Goal: Task Accomplishment & Management: Manage account settings

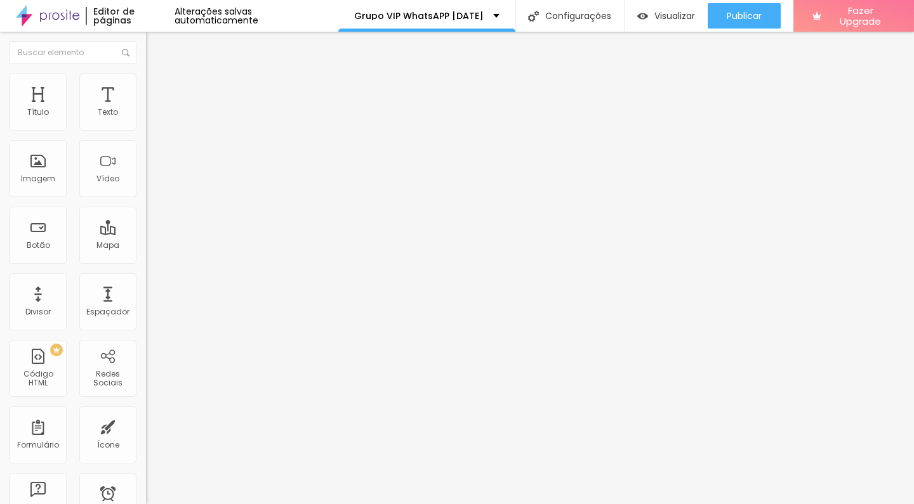
click at [157, 88] on span "Avançado" at bounding box center [178, 82] width 42 height 11
click at [146, 72] on img at bounding box center [151, 66] width 11 height 11
click at [146, 180] on div at bounding box center [219, 159] width 146 height 98
click at [677, 21] on span "Visualizar" at bounding box center [674, 16] width 41 height 10
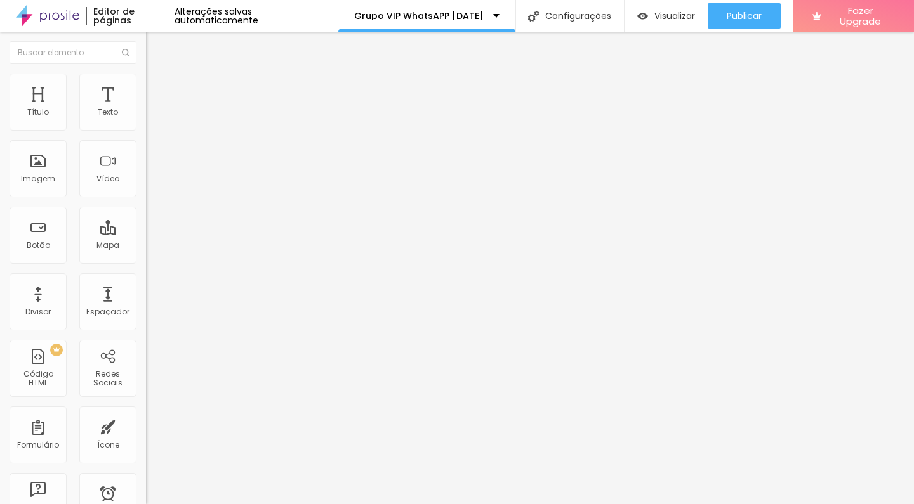
scroll to position [1, 0]
click at [155, 47] on img "button" at bounding box center [160, 45] width 10 height 10
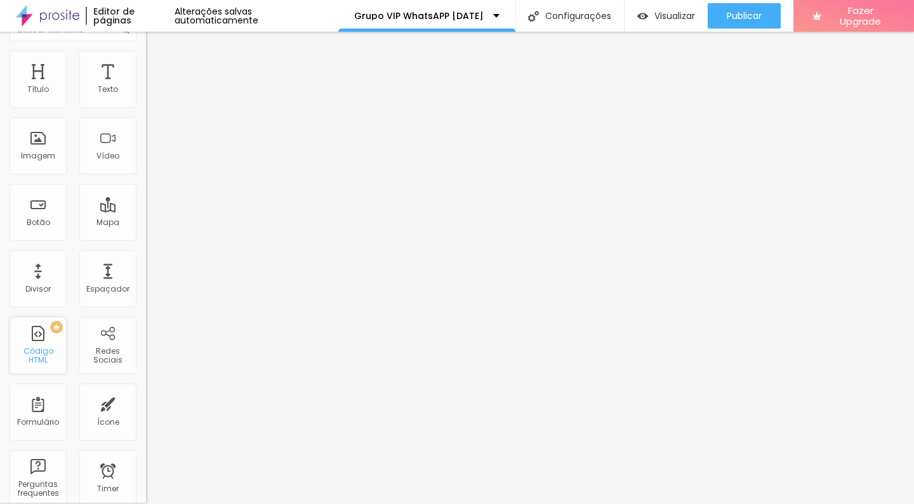
scroll to position [0, 0]
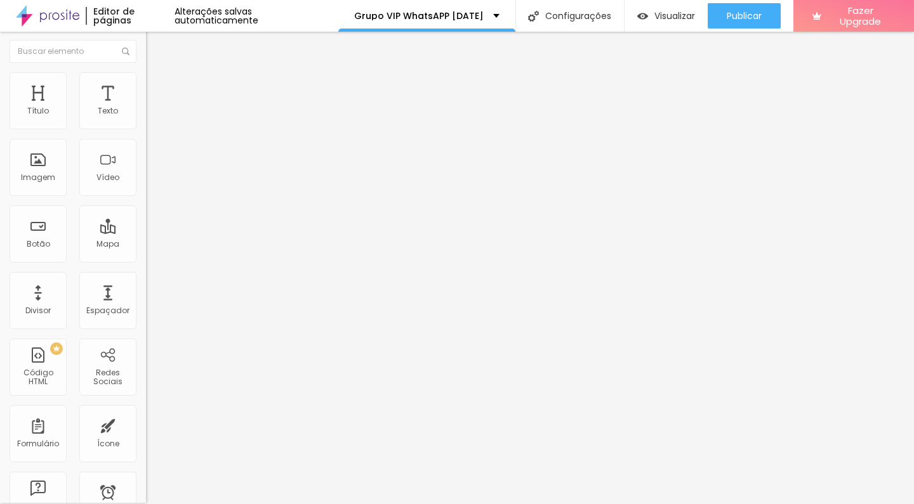
click at [146, 196] on div at bounding box center [219, 158] width 146 height 98
click at [146, 85] on li "Avançado" at bounding box center [219, 78] width 146 height 13
click at [146, 72] on li "Conteúdo" at bounding box center [219, 66] width 146 height 13
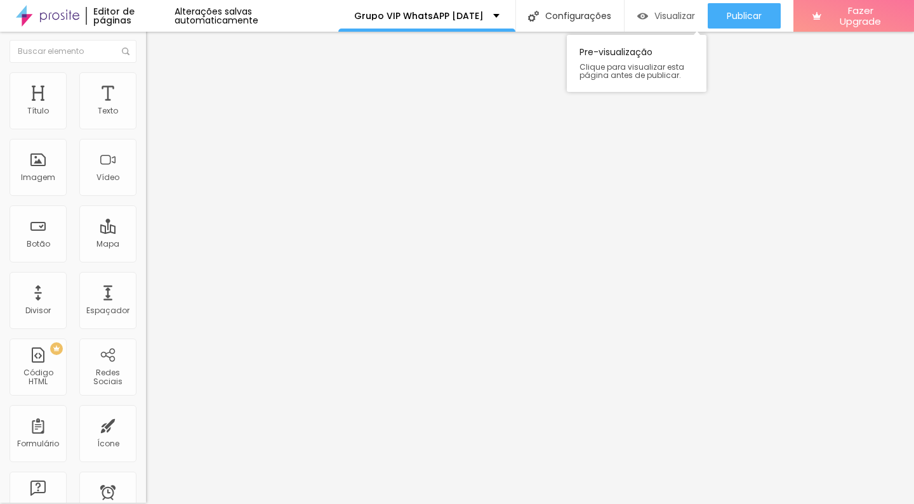
click at [680, 4] on div "Visualizar" at bounding box center [665, 15] width 57 height 25
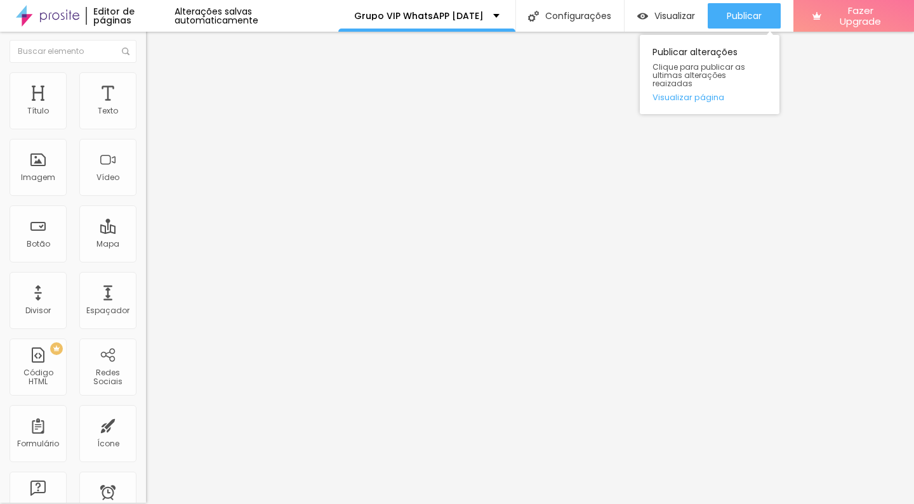
scroll to position [0, 0]
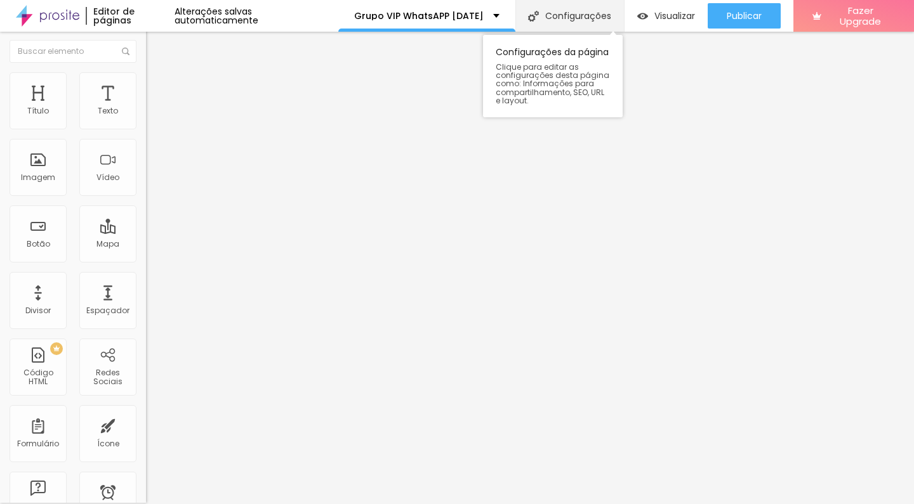
click at [571, 9] on div "Configurações" at bounding box center [569, 16] width 109 height 32
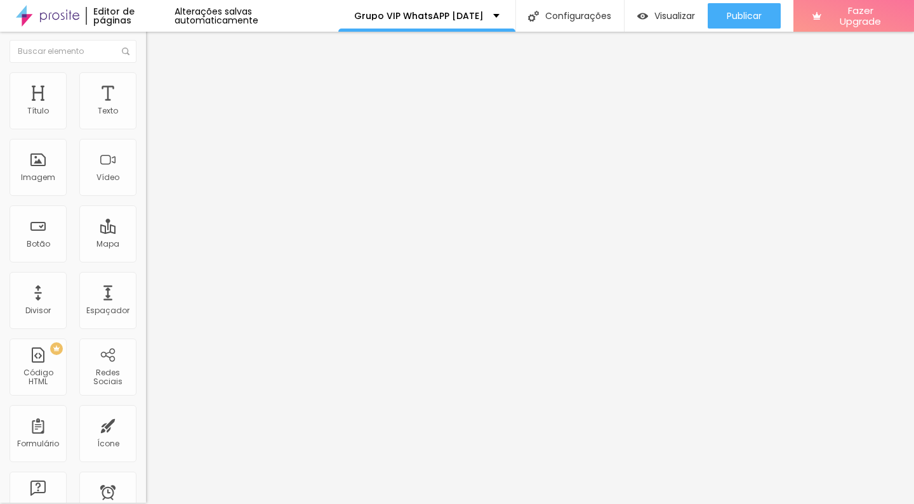
click at [146, 127] on div at bounding box center [219, 122] width 146 height 10
click at [146, 136] on img at bounding box center [150, 131] width 9 height 9
click at [146, 83] on li "Avançado" at bounding box center [219, 78] width 146 height 13
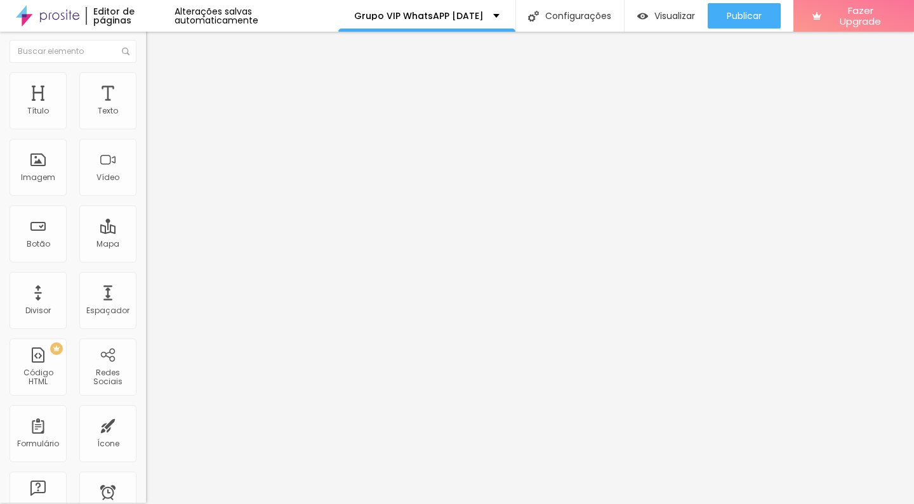
click at [157, 74] on span "Conteúdo" at bounding box center [176, 68] width 39 height 11
click at [155, 49] on img "button" at bounding box center [160, 45] width 10 height 10
click at [146, 207] on div at bounding box center [219, 158] width 146 height 98
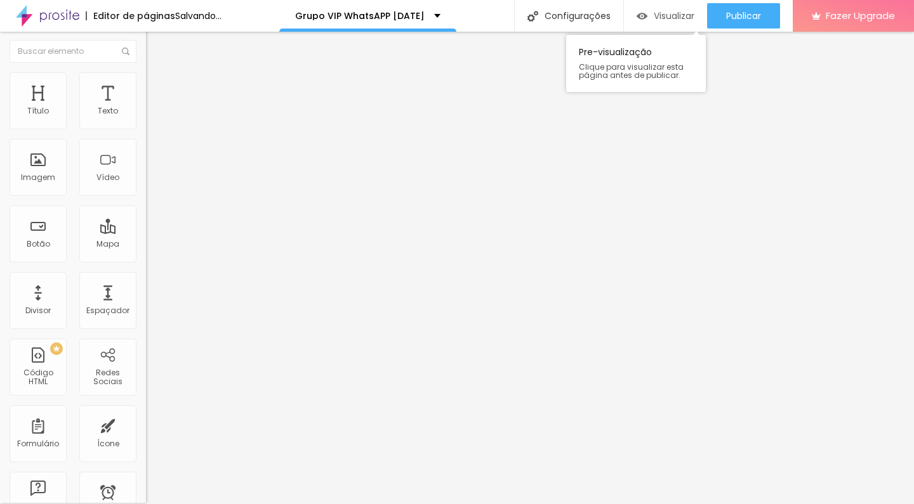
click at [680, 21] on span "Visualizar" at bounding box center [674, 16] width 41 height 10
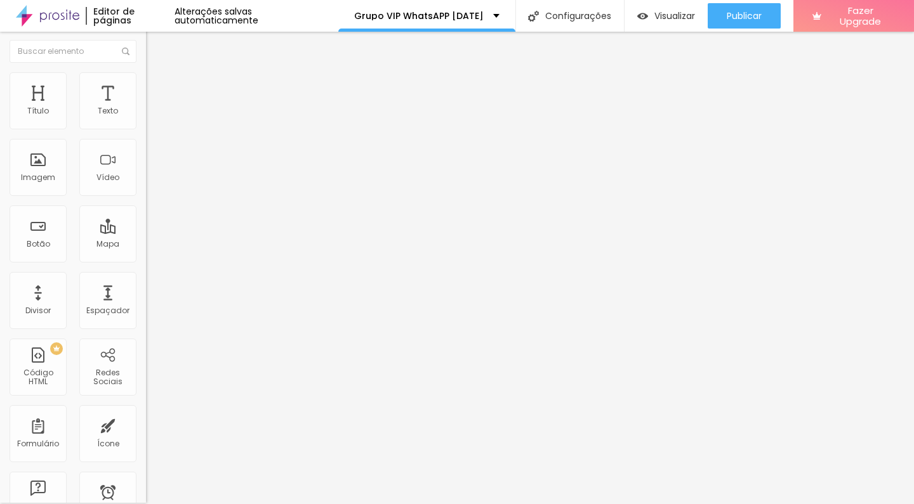
click at [155, 46] on img "button" at bounding box center [160, 45] width 10 height 10
click at [146, 79] on img at bounding box center [151, 77] width 11 height 11
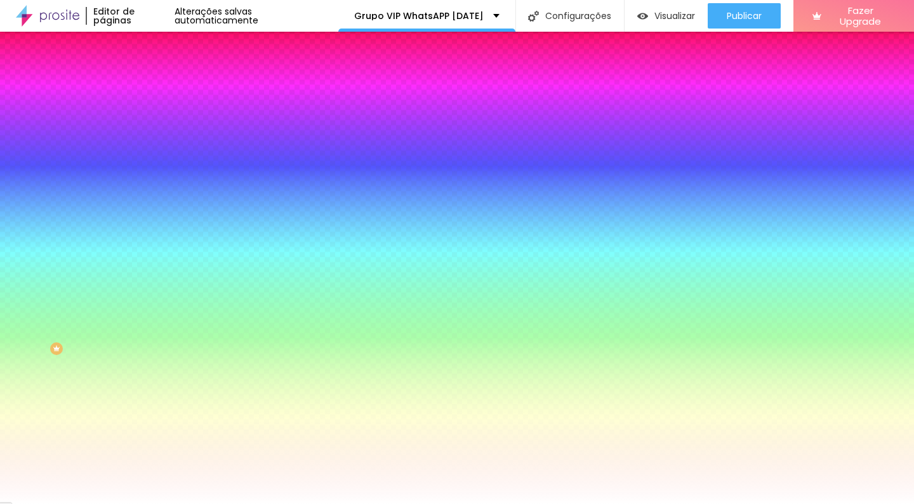
click at [151, 245] on icon "button" at bounding box center [155, 240] width 9 height 9
click at [151, 258] on icon "button" at bounding box center [152, 257] width 3 height 3
click at [88, 504] on div at bounding box center [457, 504] width 914 height 0
click at [146, 85] on li "Avançado" at bounding box center [219, 91] width 146 height 13
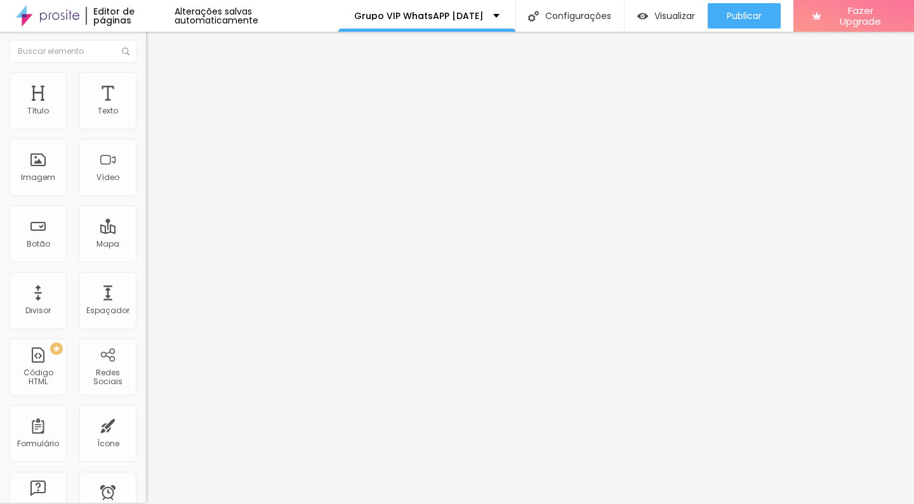
click at [146, 71] on img at bounding box center [151, 65] width 11 height 11
click at [146, 114] on span "Encaixotado" at bounding box center [170, 108] width 49 height 11
click at [146, 134] on span "Completo" at bounding box center [165, 128] width 39 height 11
click at [146, 206] on div "Editar Seção Conteúdo Estilo Avançado Modo Completo Encaixotado Completo" at bounding box center [219, 266] width 146 height 473
click at [146, 185] on div at bounding box center [219, 158] width 146 height 98
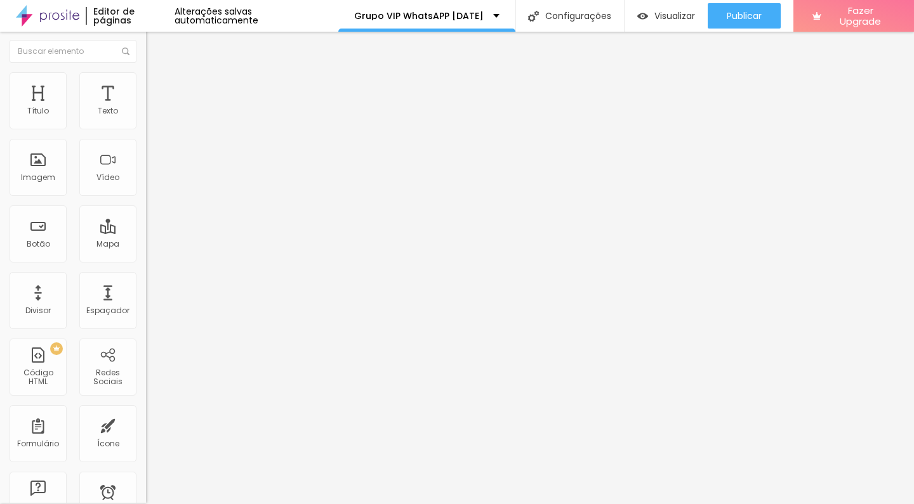
scroll to position [2390, 0]
click at [676, 11] on span "Visualizar" at bounding box center [674, 16] width 41 height 10
click at [157, 86] on span "Estilo" at bounding box center [167, 81] width 20 height 11
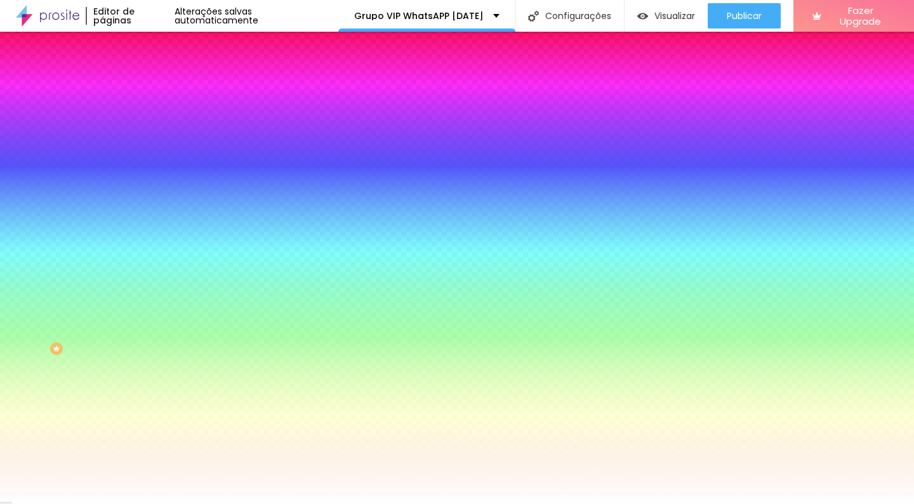
click at [146, 85] on li "Avançado" at bounding box center [219, 91] width 146 height 13
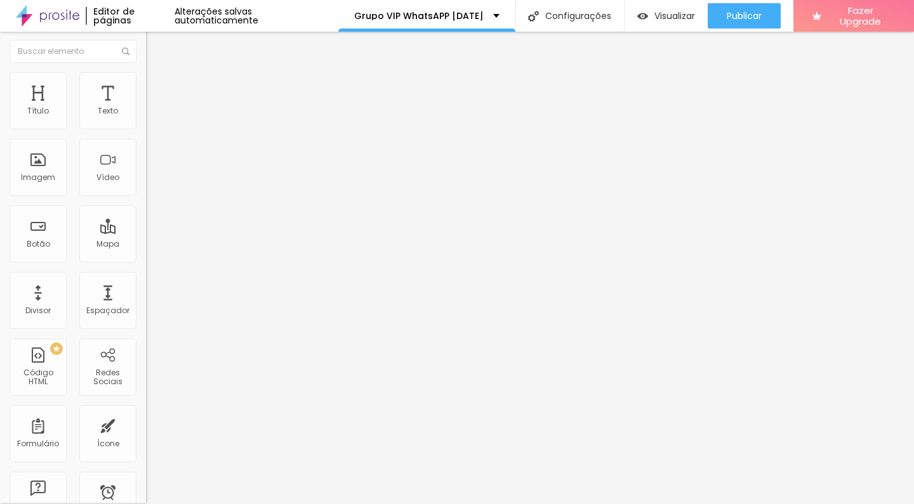
click at [146, 72] on li "Conteúdo" at bounding box center [219, 66] width 146 height 13
click at [146, 37] on button "Editar Coluna" at bounding box center [219, 44] width 146 height 29
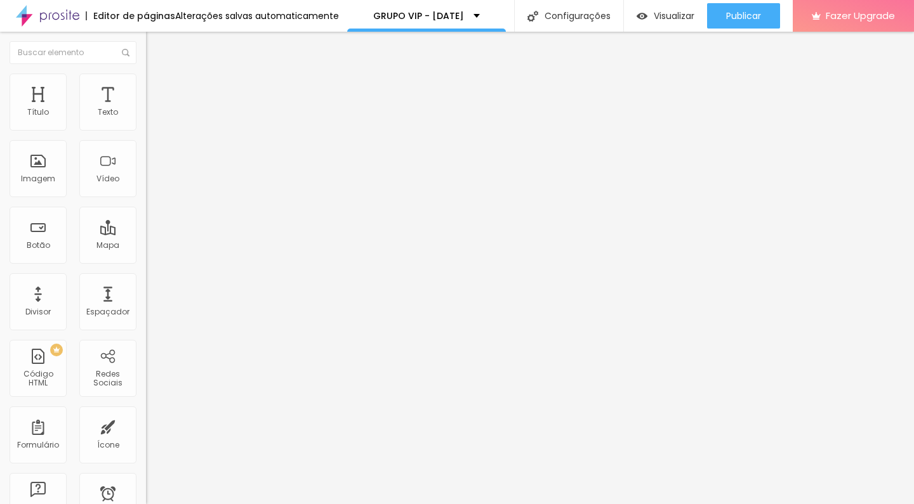
click at [146, 191] on div at bounding box center [219, 159] width 146 height 98
click at [668, 15] on span "Visualizar" at bounding box center [674, 16] width 41 height 10
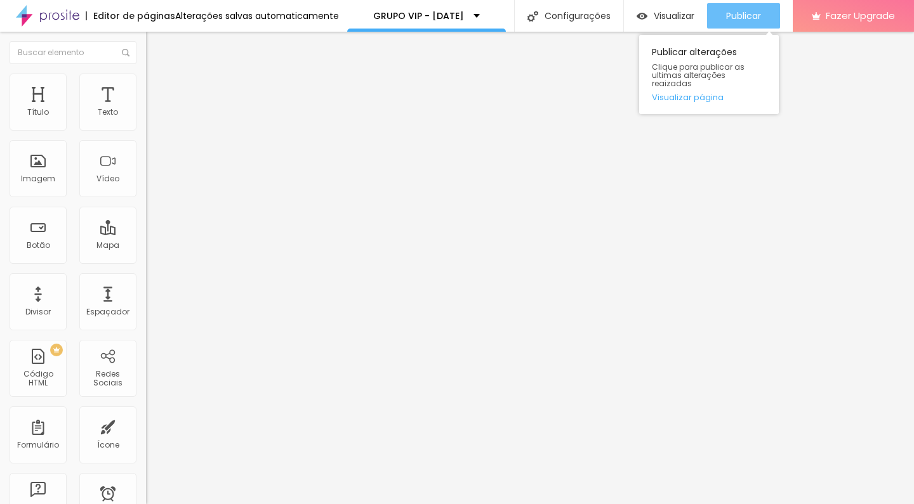
click at [756, 23] on div "Publicar" at bounding box center [743, 15] width 35 height 25
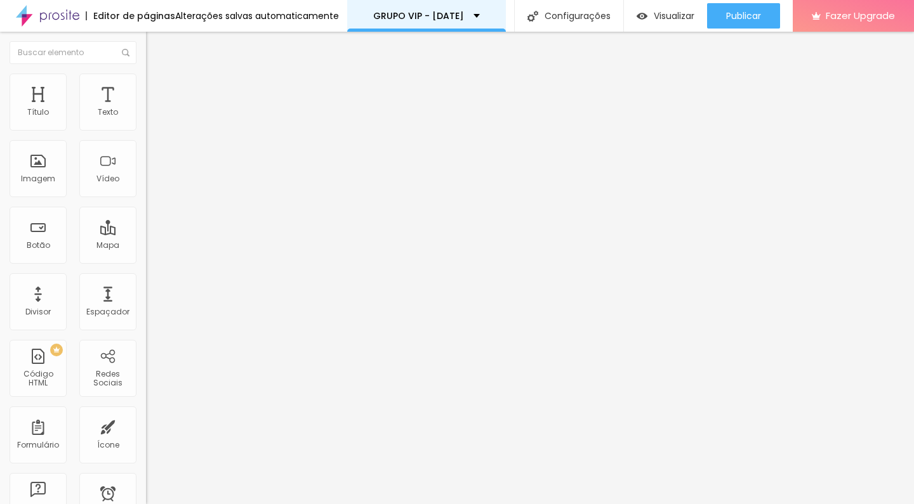
click at [463, 15] on p "GRUPO VIP - [DATE]" at bounding box center [418, 15] width 91 height 9
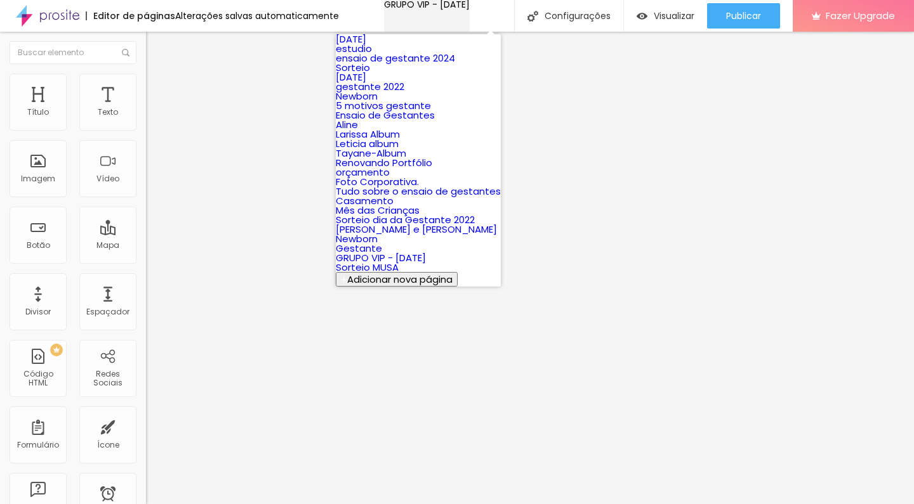
click at [463, 9] on p "GRUPO VIP - [DATE]" at bounding box center [427, 4] width 86 height 9
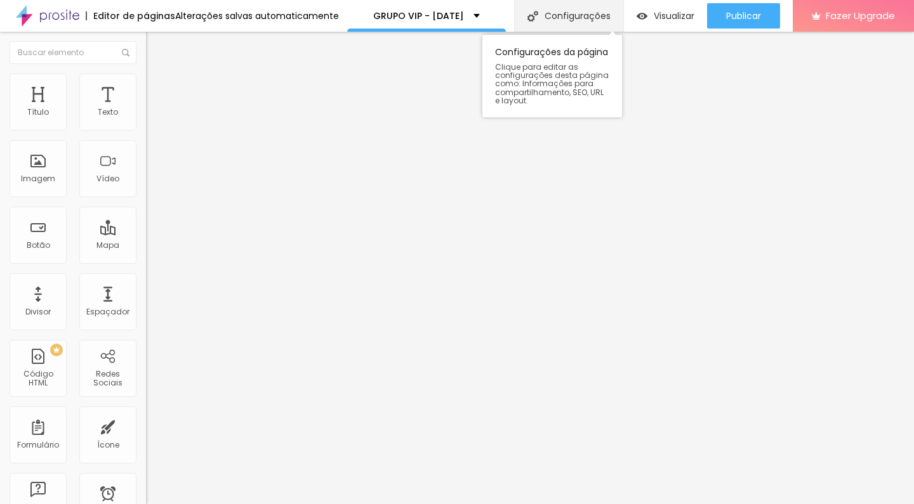
click at [549, 10] on div "Configurações" at bounding box center [568, 16] width 109 height 32
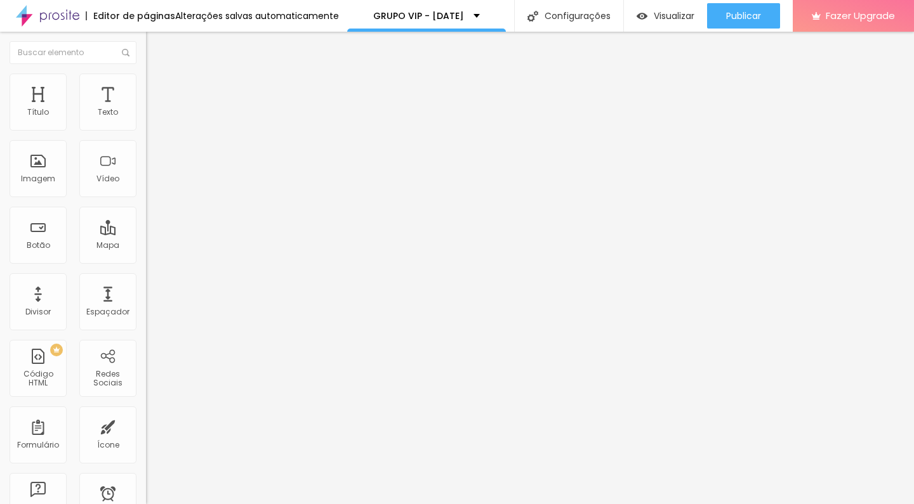
drag, startPoint x: 553, startPoint y: 215, endPoint x: 329, endPoint y: 214, distance: 224.0
copy p "[URL][DOMAIN_NAME][DATE]"
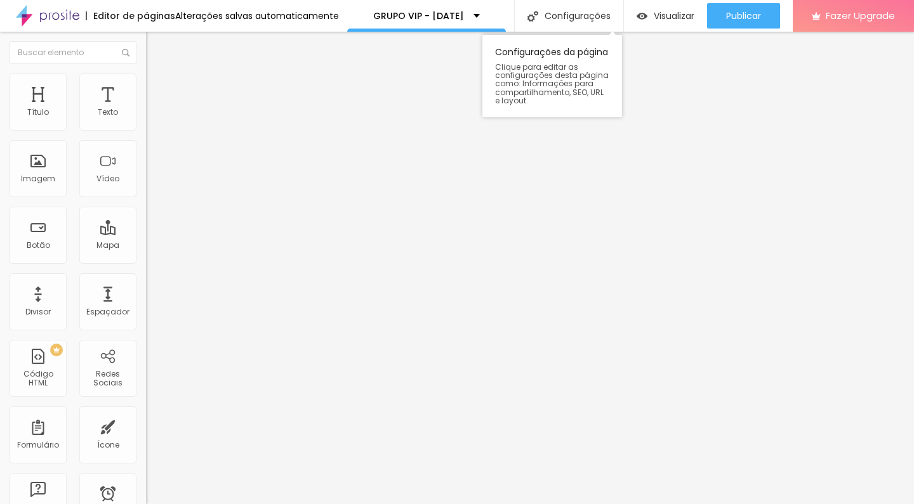
scroll to position [0, 0]
click at [146, 196] on div "const seconds = Math . floor (( diff % ( 1000 * 60 )) / 1000 ) ; countdownEl . …" at bounding box center [785, 159] width 1279 height 98
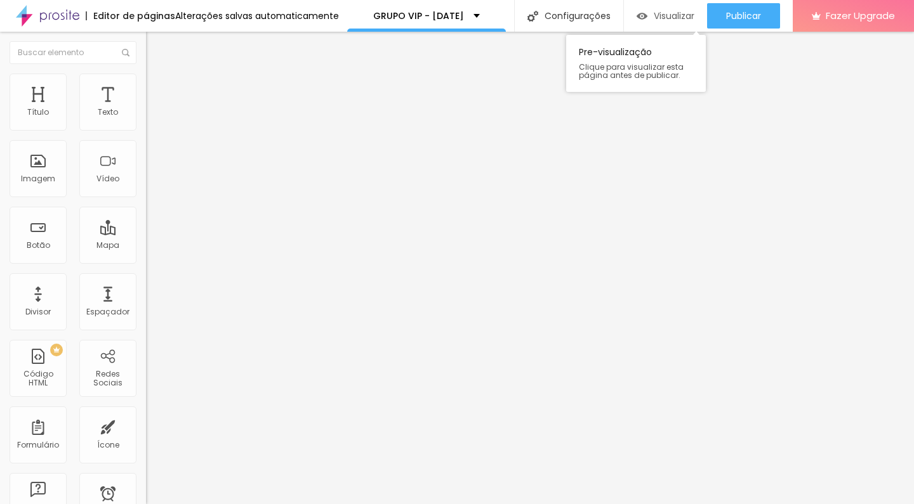
click at [664, 19] on span "Visualizar" at bounding box center [674, 16] width 41 height 10
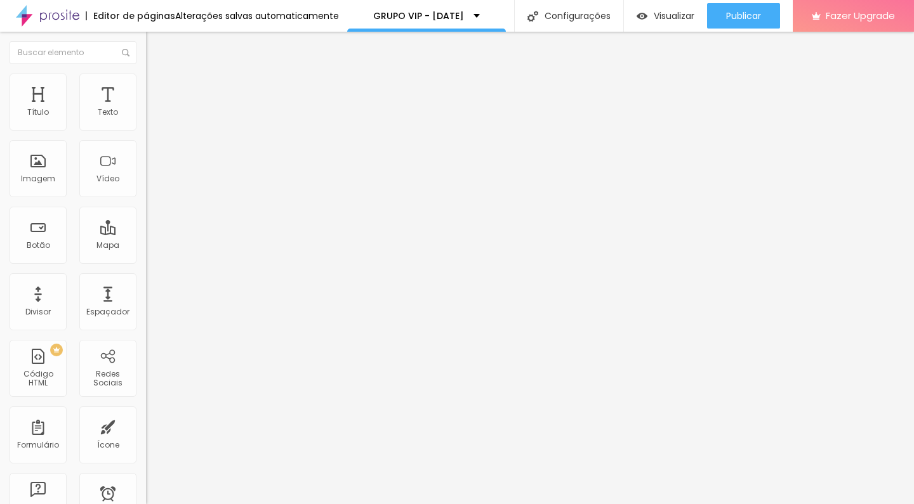
click at [146, 110] on div at bounding box center [581, 104] width 871 height 13
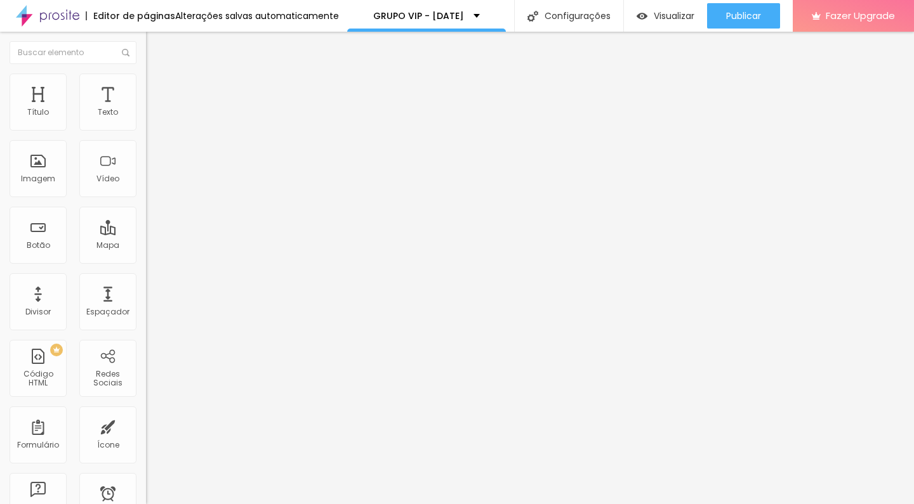
click at [146, 110] on div at bounding box center [863, 104] width 1435 height 13
click at [146, 207] on div "< div class = "mt-14" > < a class = "btn btn-gold" href = "https://chat.whatsap…" at bounding box center [625, 159] width 959 height 98
click at [676, 16] on span "Visualizar" at bounding box center [674, 16] width 41 height 10
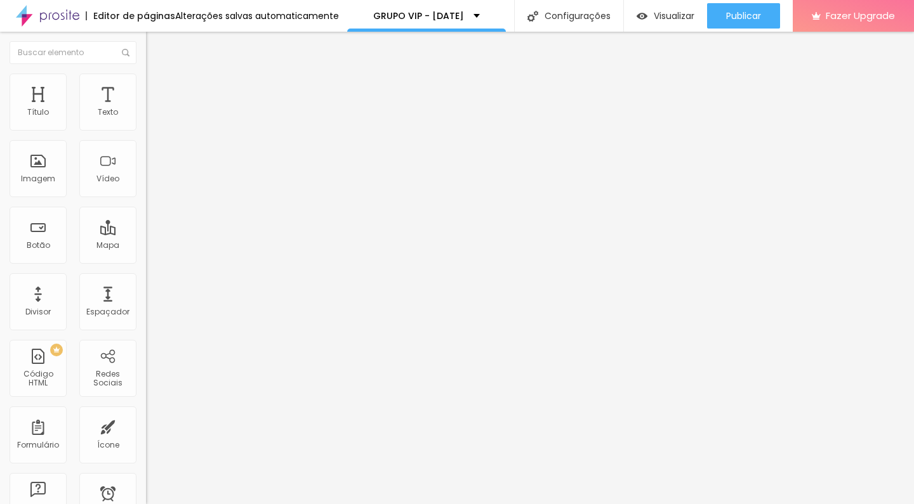
scroll to position [8, 0]
click at [677, 12] on span "Visualizar" at bounding box center [674, 16] width 41 height 10
click at [146, 207] on div "<!-- ========================================== TEMPLATE PREMIUM LANDINGI — GRU…" at bounding box center [625, 159] width 959 height 98
click at [678, 21] on span "Visualizar" at bounding box center [674, 16] width 41 height 10
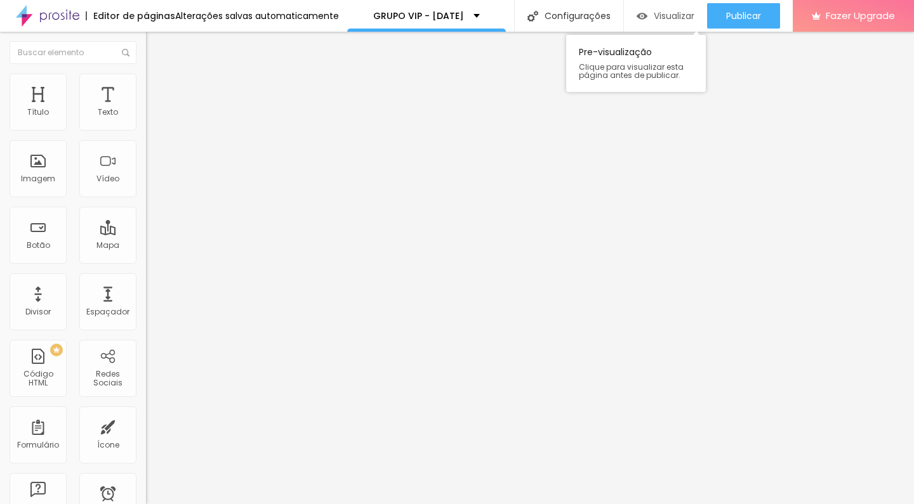
click at [662, 16] on span "Visualizar" at bounding box center [674, 16] width 41 height 10
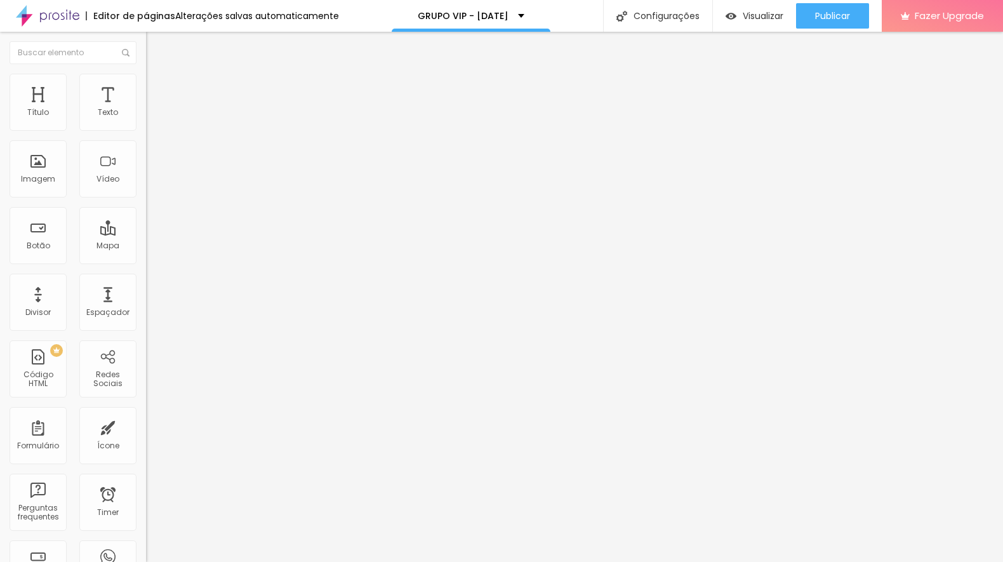
click at [155, 47] on div "Editar Código HTML" at bounding box center [207, 46] width 104 height 10
click at [33, 172] on div "Imagem" at bounding box center [38, 168] width 57 height 57
click at [146, 109] on span "Adicionar imagem" at bounding box center [187, 103] width 82 height 11
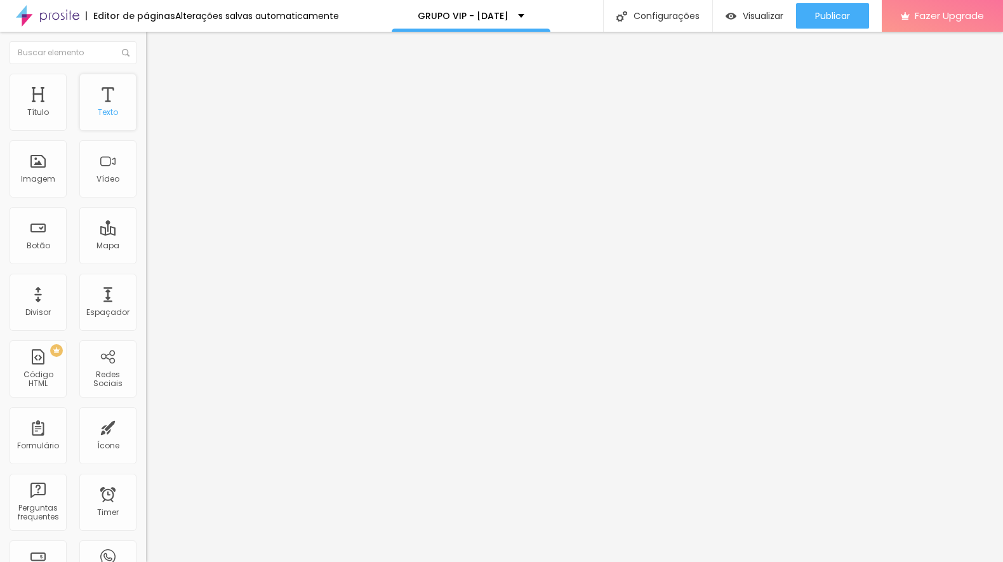
click at [99, 112] on div "Texto" at bounding box center [108, 112] width 20 height 9
click at [146, 188] on div "<! DOCTYPE html > < html lang = "pt-br" > < head > < meta charset = "utf-8" /> …" at bounding box center [962, 154] width 1633 height 88
click at [753, 9] on div "Visualizar" at bounding box center [754, 15] width 58 height 25
click at [146, 109] on span "Trocar imagem" at bounding box center [180, 103] width 69 height 11
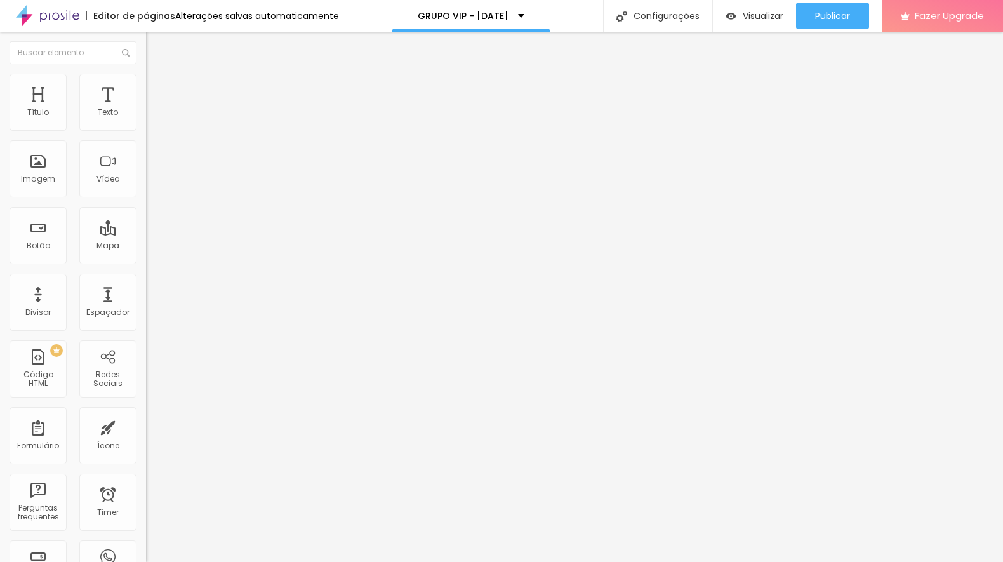
scroll to position [1035, 0]
click at [146, 163] on div "Editar Coluna Conteúdo Estilo Avançado Alinhamento" at bounding box center [219, 297] width 146 height 530
click at [146, 187] on div "<! DOCTYPE html > < html lang = "pt-br" > < head > < meta charset = "utf-8" /> …" at bounding box center [712, 154] width 1133 height 88
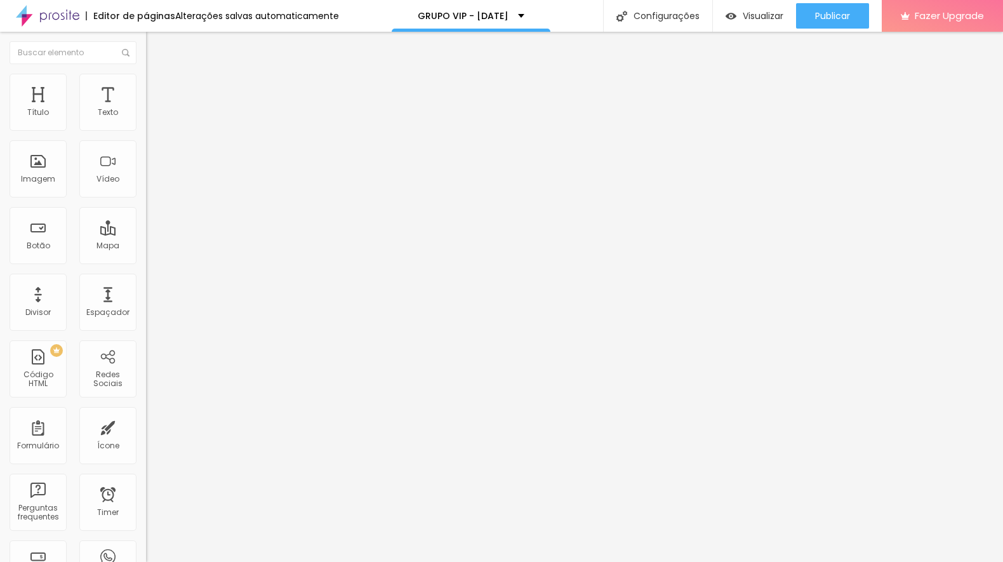
scroll to position [2212, 0]
click at [779, 20] on span "Visualizar" at bounding box center [762, 16] width 41 height 10
click at [146, 108] on div "Trocar imagem" at bounding box center [219, 103] width 146 height 9
click at [146, 109] on span "Trocar imagem" at bounding box center [180, 103] width 69 height 11
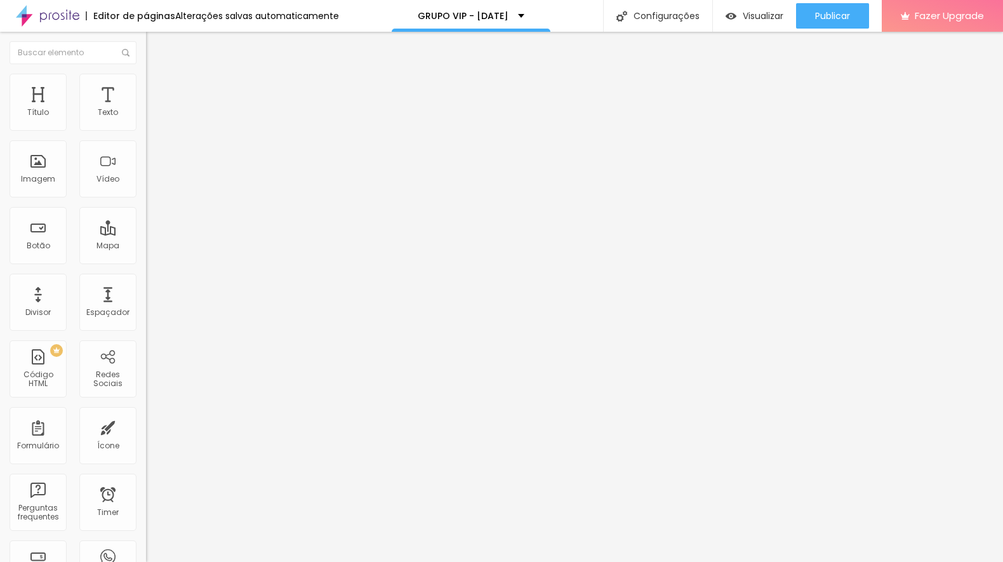
click at [146, 199] on span "Original" at bounding box center [161, 193] width 30 height 11
click at [157, 87] on span "Estilo" at bounding box center [167, 82] width 20 height 11
type input "95"
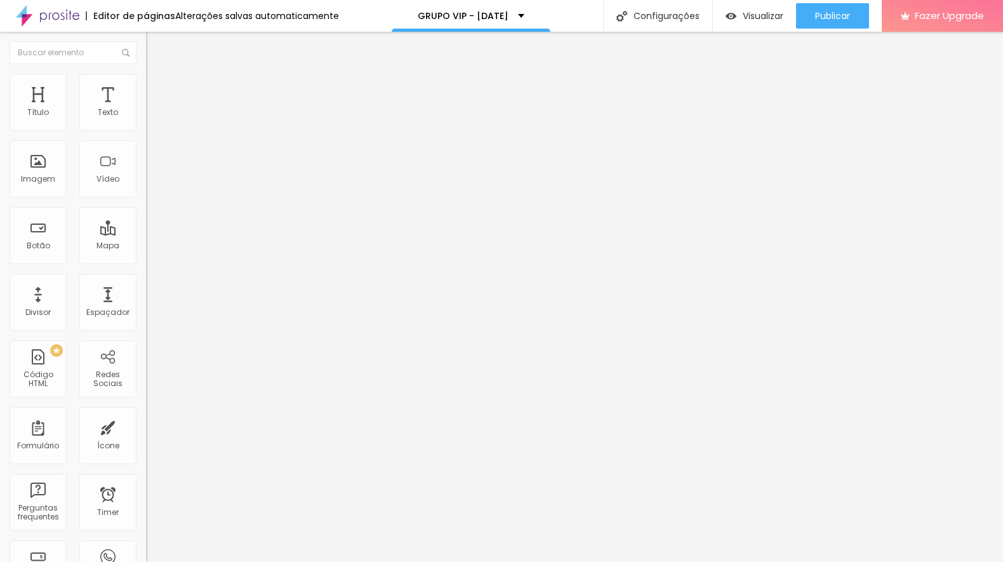
type input "95"
type input "90"
type input "85"
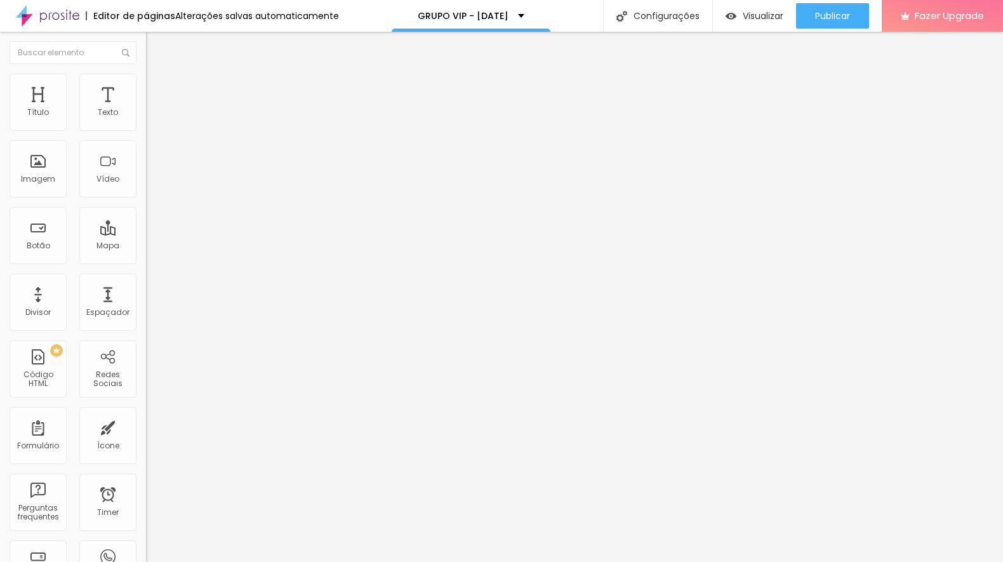
type input "80"
type input "75"
type input "70"
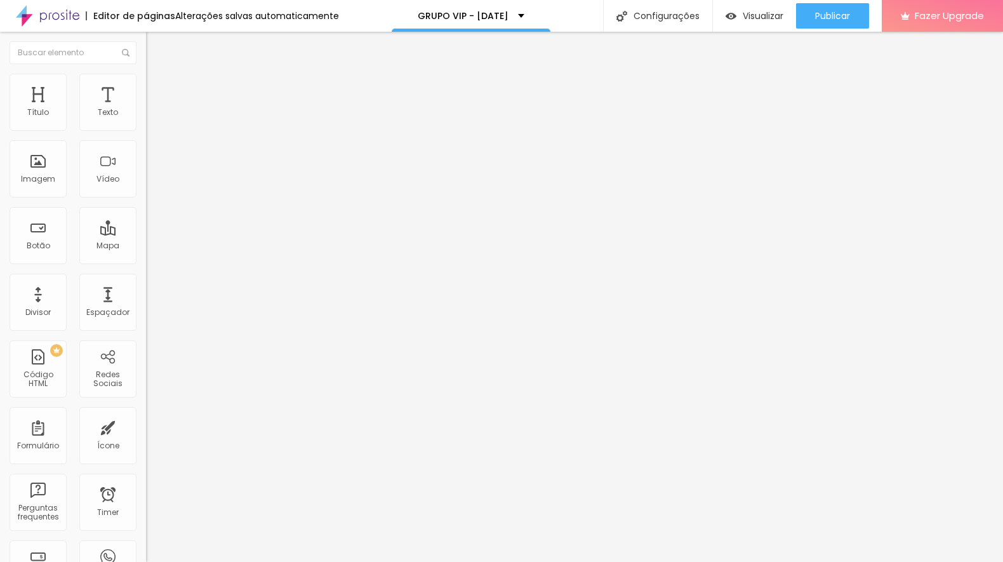
type input "70"
type input "65"
type input "60"
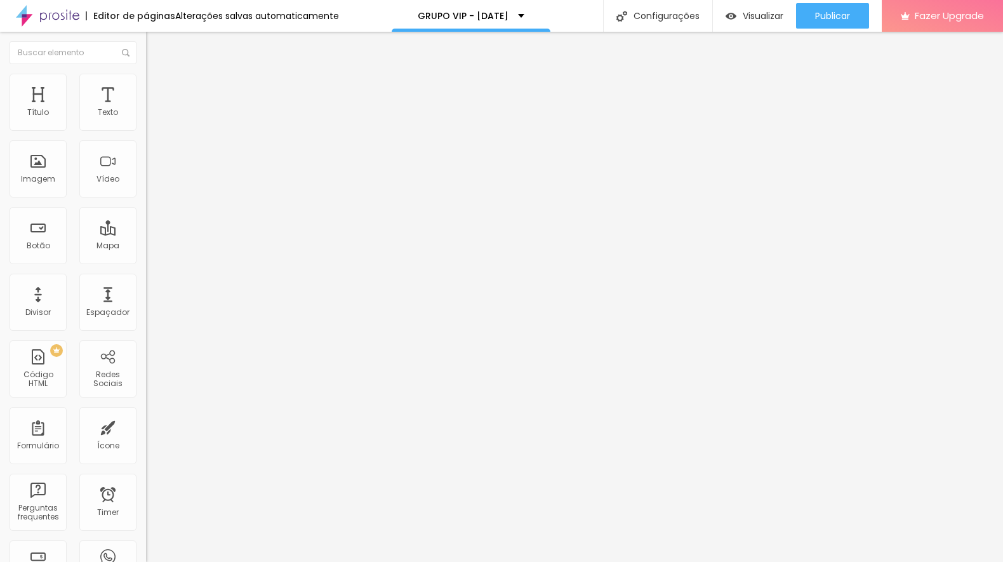
type input "55"
type input "50"
type input "45"
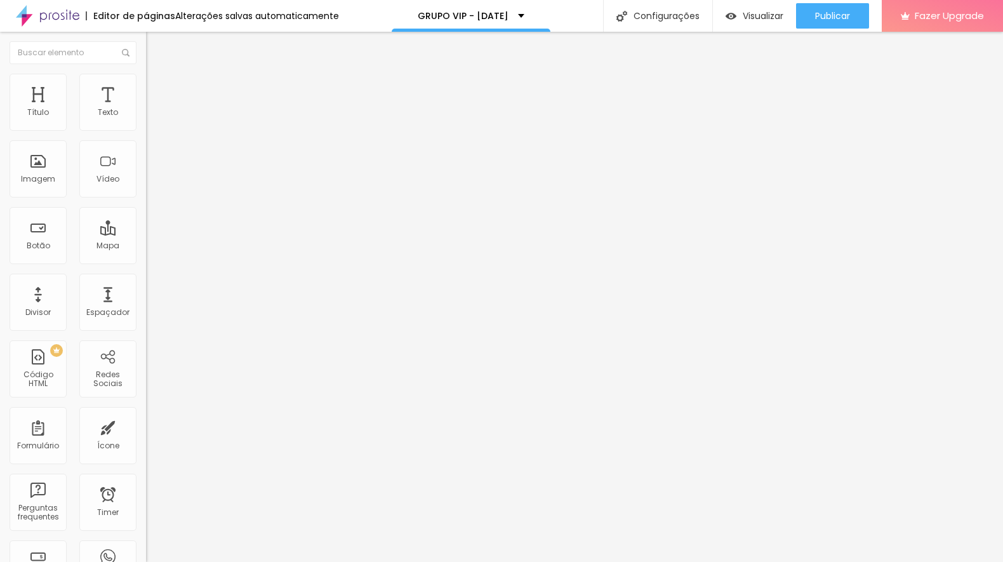
type input "45"
type input "40"
type input "35"
drag, startPoint x: 129, startPoint y: 141, endPoint x: 47, endPoint y: 150, distance: 83.0
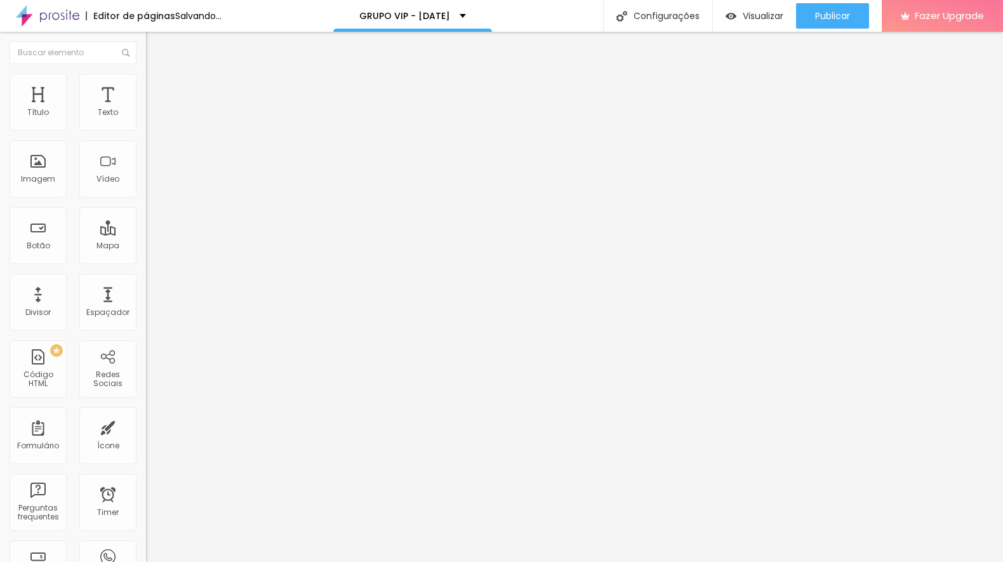
type input "35"
click at [146, 131] on div "Tamanho 35 px %" at bounding box center [219, 115] width 146 height 32
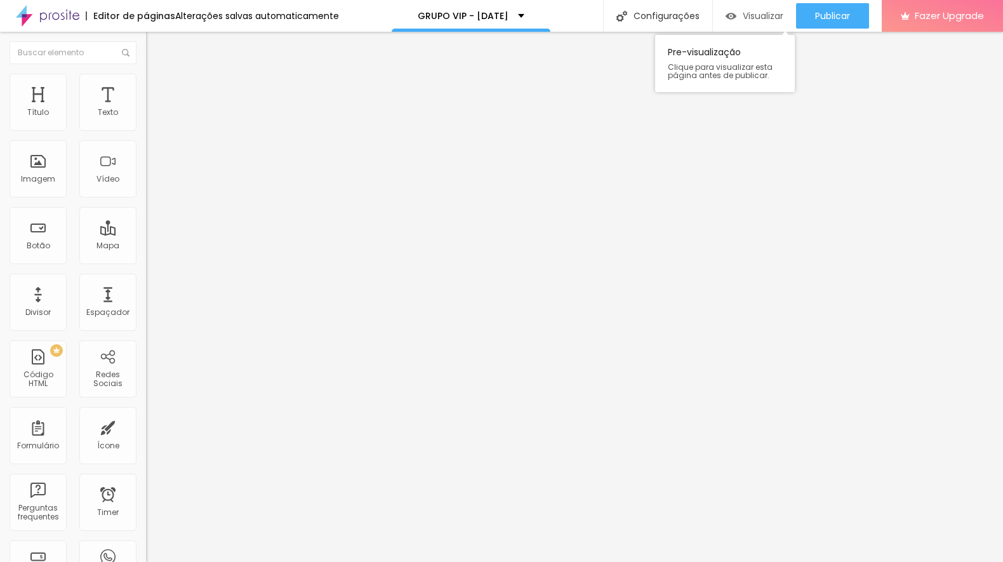
click at [765, 8] on div "Visualizar" at bounding box center [754, 15] width 58 height 25
click at [146, 161] on img at bounding box center [150, 156] width 9 height 9
click at [737, 10] on div "Visualizar" at bounding box center [754, 15] width 58 height 25
click at [146, 109] on span "Trocar imagem" at bounding box center [180, 103] width 69 height 11
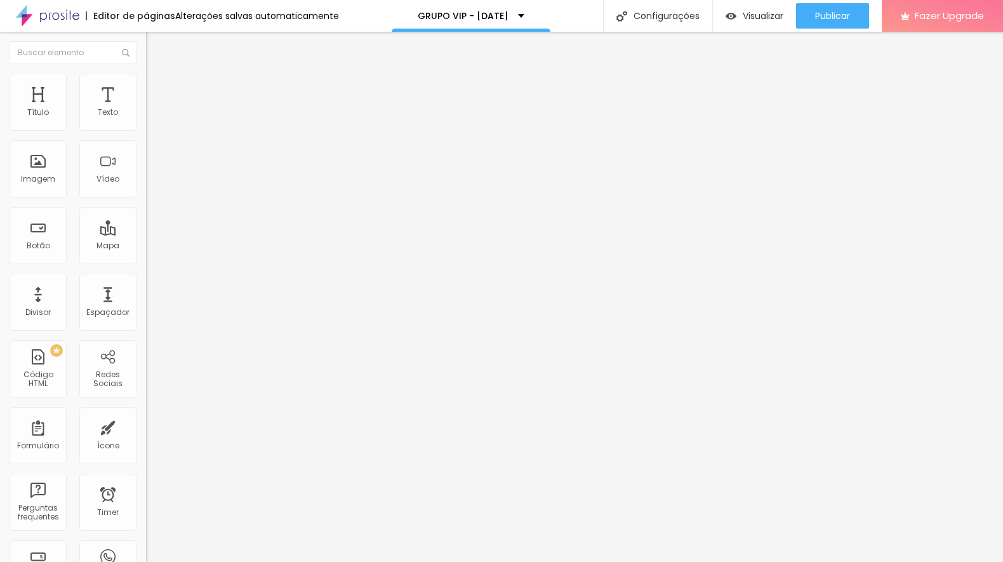
click at [770, 21] on span "Visualizar" at bounding box center [762, 16] width 41 height 10
click at [146, 182] on div at bounding box center [219, 167] width 146 height 30
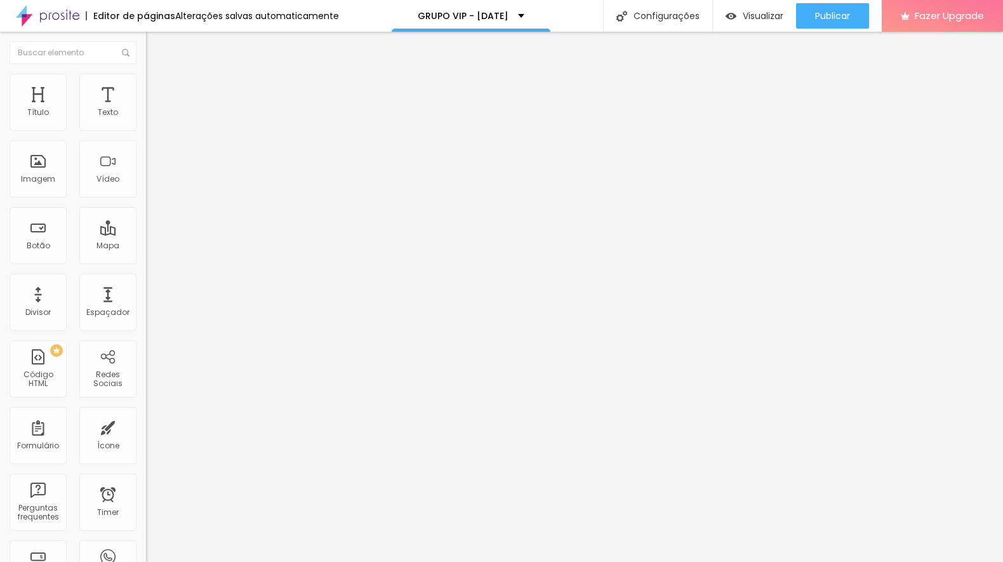
click at [146, 171] on img at bounding box center [150, 166] width 9 height 9
click at [769, 18] on span "Visualizar" at bounding box center [762, 16] width 41 height 10
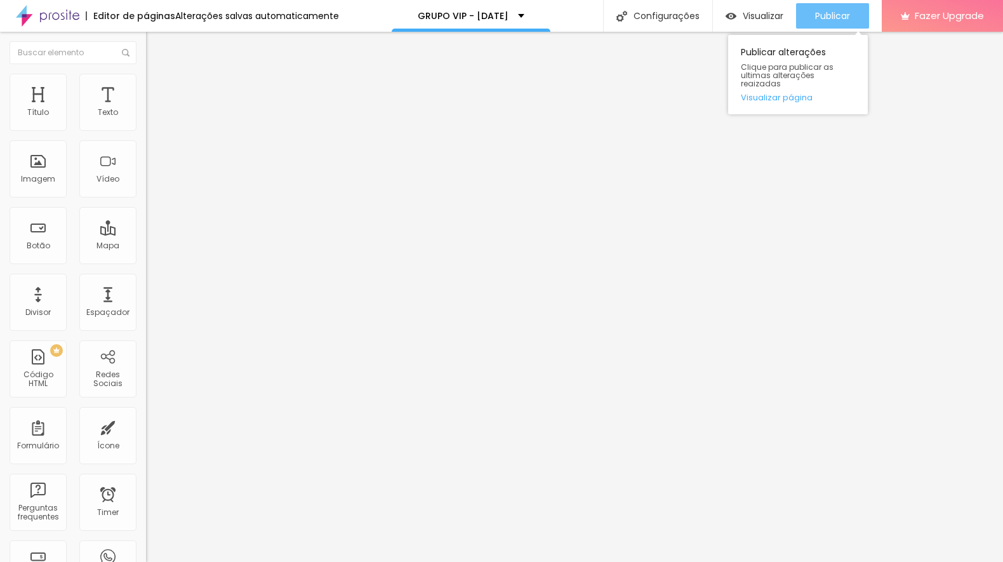
click at [831, 12] on span "Publicar" at bounding box center [832, 16] width 35 height 10
click at [839, 22] on div "Publicar" at bounding box center [832, 15] width 35 height 25
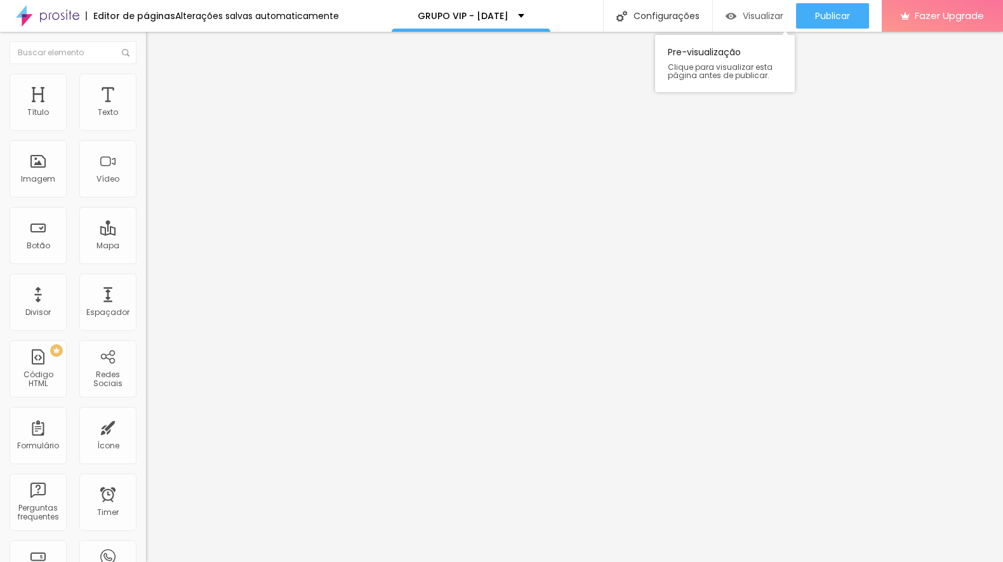
click at [759, 16] on span "Visualizar" at bounding box center [762, 16] width 41 height 10
click at [146, 194] on div "<! DOCTYPE html > < html lang = "pt-br" > < head > < meta charset = "utf-8" /> …" at bounding box center [962, 154] width 1633 height 88
click at [146, 185] on div "<! DOCTYPE html > < html lang = "pt-br" > < head > < meta charset = "utf-8" /> …" at bounding box center [710, 154] width 1128 height 88
click at [143, 185] on div "<! DOCTYPE html > < html lang = "pt-br" > < head > < meta charset = "utf-8" /> …" at bounding box center [707, 154] width 1128 height 88
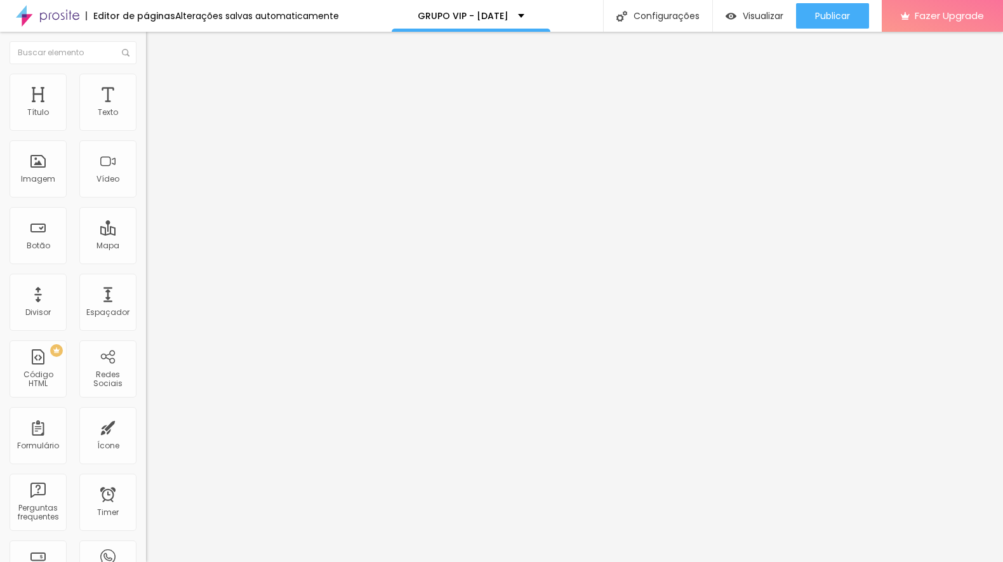
scroll to position [0, 3]
click at [146, 185] on div "<! DOCTYPE html > < html lang = "pt-br" > < head > < meta charset = "utf-8" /> …" at bounding box center [710, 154] width 1128 height 88
click at [146, 199] on div "<! DOCTYPE html > < html lang = "pt-br" > < head > < meta charset = "utf-8" /> …" at bounding box center [710, 154] width 1128 height 88
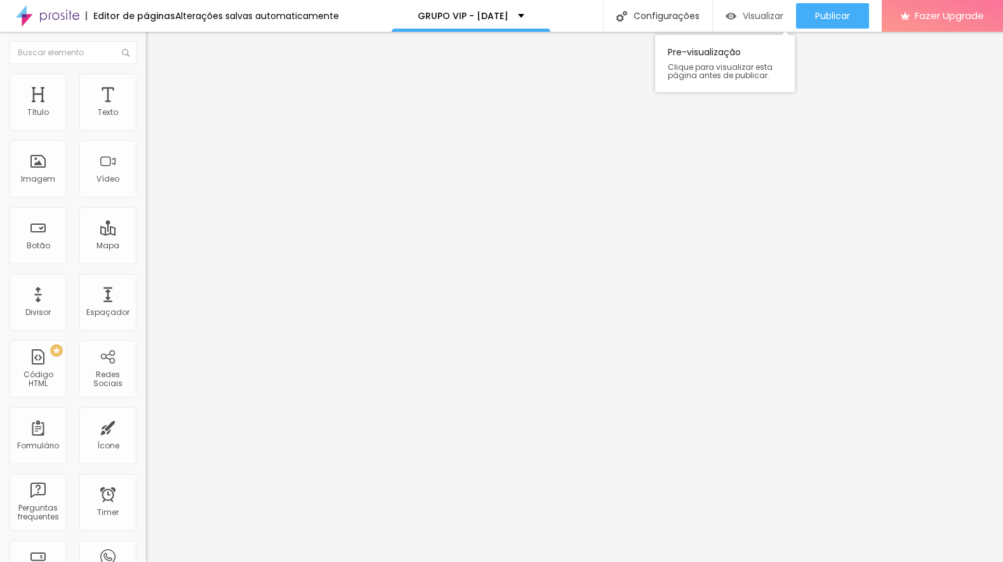
click at [751, 20] on span "Visualizar" at bounding box center [762, 16] width 41 height 10
click at [146, 137] on img at bounding box center [150, 132] width 9 height 9
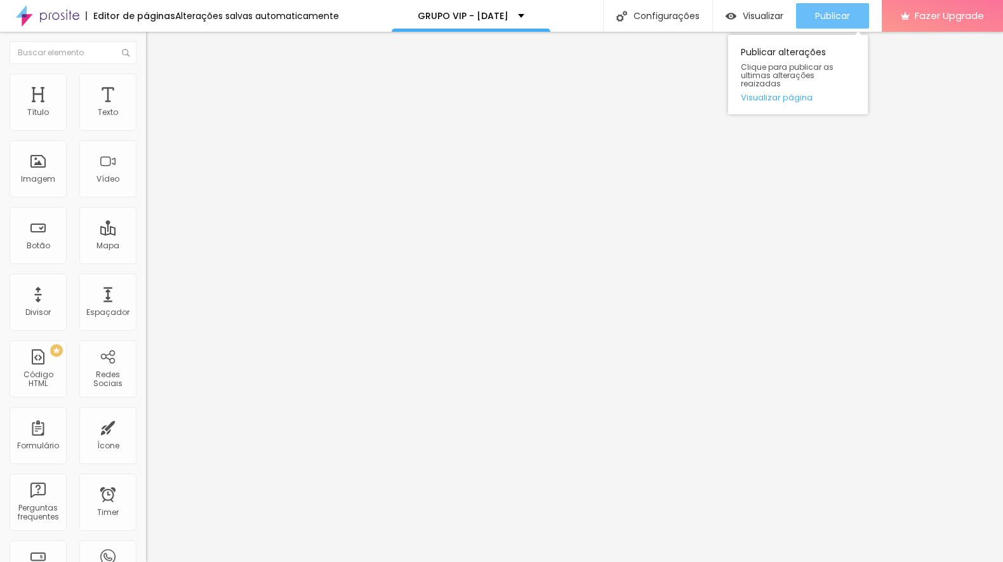
click at [820, 15] on span "Publicar" at bounding box center [832, 16] width 35 height 10
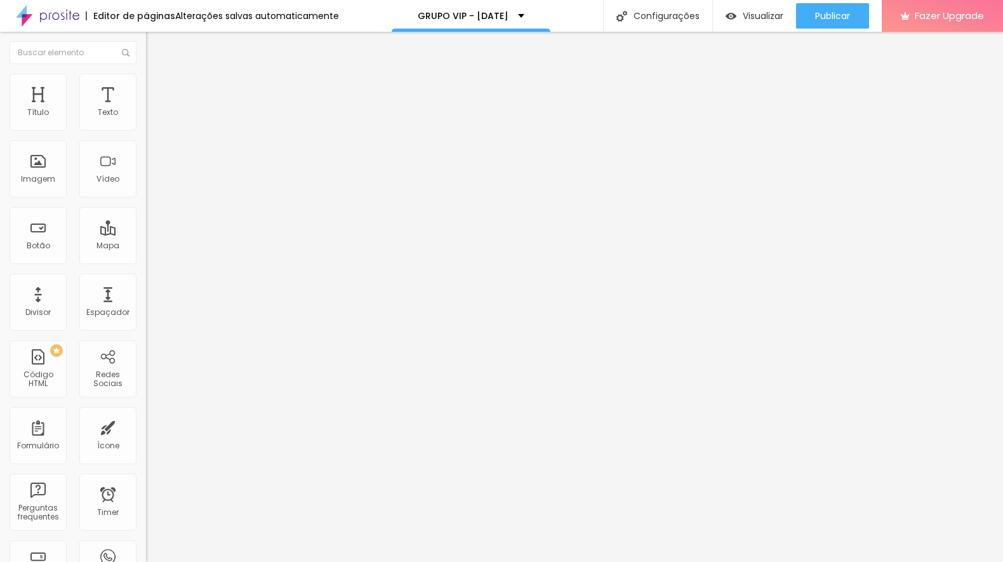
scroll to position [0, 92]
click at [102, 198] on div "<! DOCTYPE html > < html lang = "pt-br" > < head > < meta charset = "utf-8" /> …" at bounding box center [918, 154] width 1633 height 88
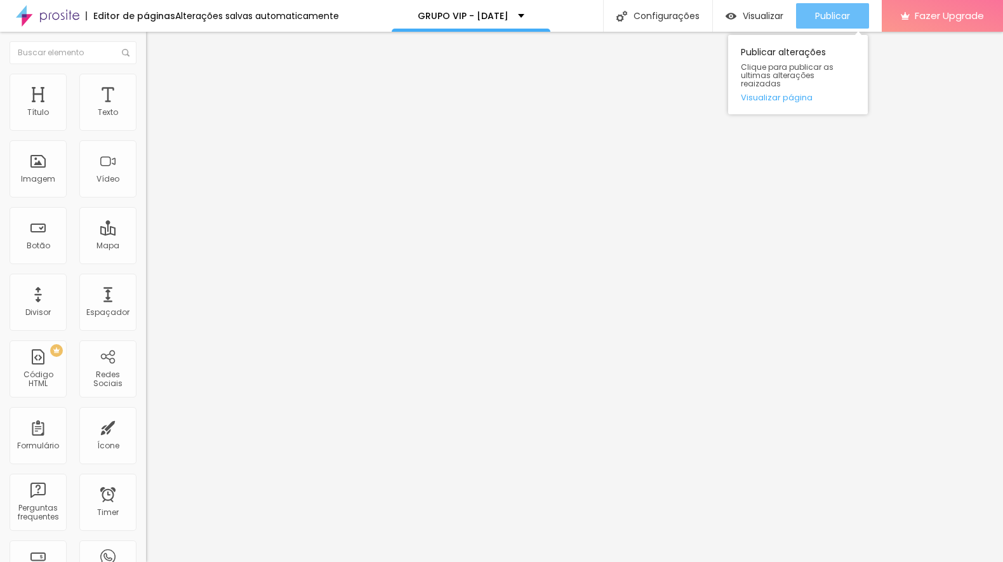
click at [828, 22] on div "Publicar" at bounding box center [832, 15] width 35 height 25
click at [841, 21] on span "Publicar" at bounding box center [832, 16] width 35 height 10
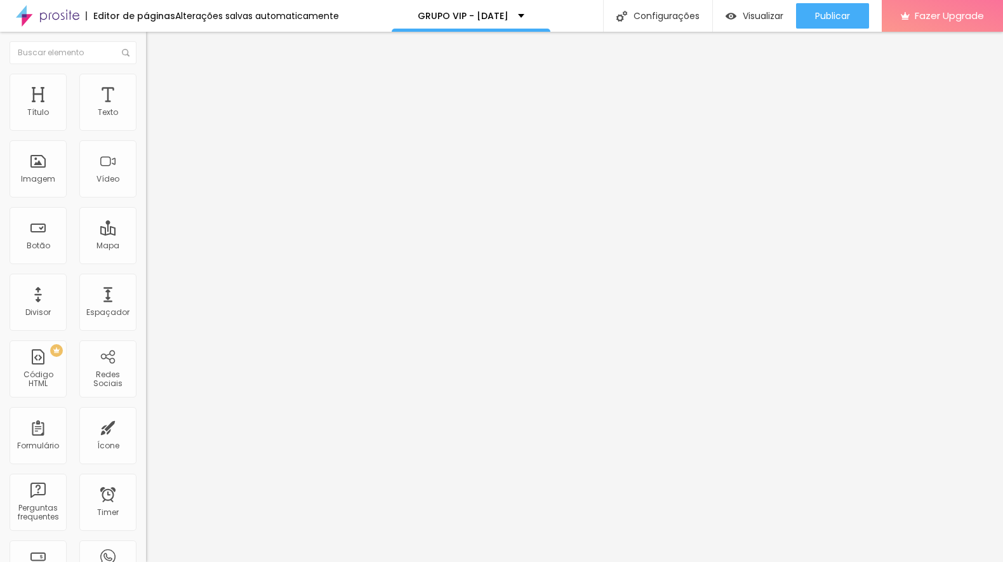
click at [146, 88] on ul "Conteúdo Estilo Avançado" at bounding box center [219, 80] width 146 height 38
click at [157, 88] on span "Estilo" at bounding box center [167, 82] width 20 height 11
type input "40"
type input "45"
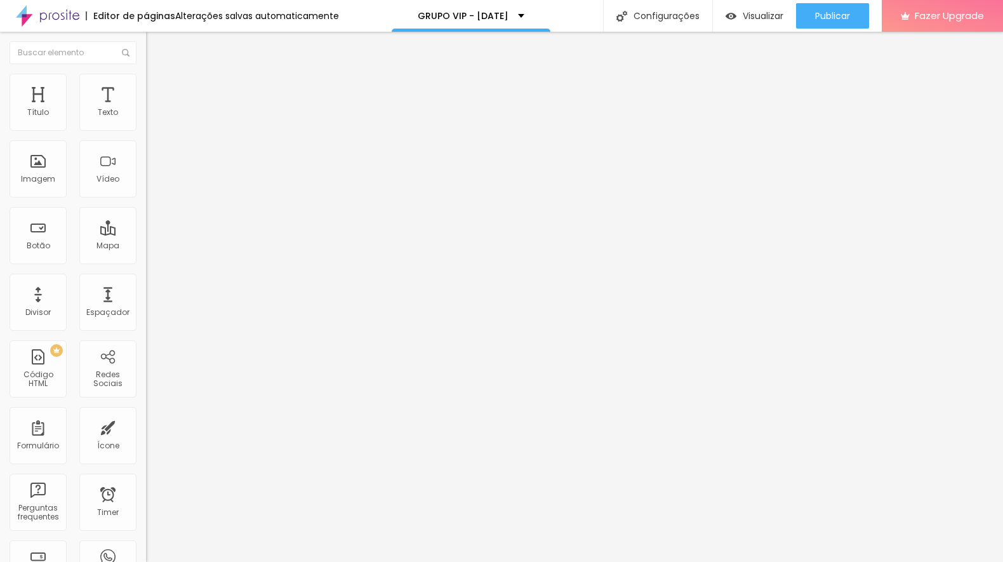
type input "45"
type input "50"
type input "45"
drag, startPoint x: 51, startPoint y: 137, endPoint x: 140, endPoint y: 133, distance: 89.5
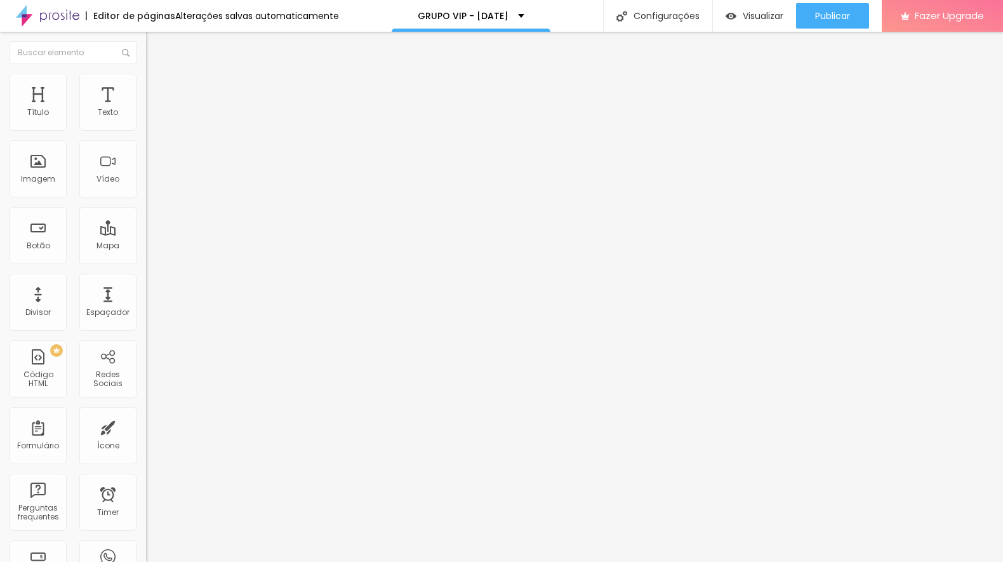
type input "45"
click at [146, 130] on input "range" at bounding box center [187, 125] width 82 height 10
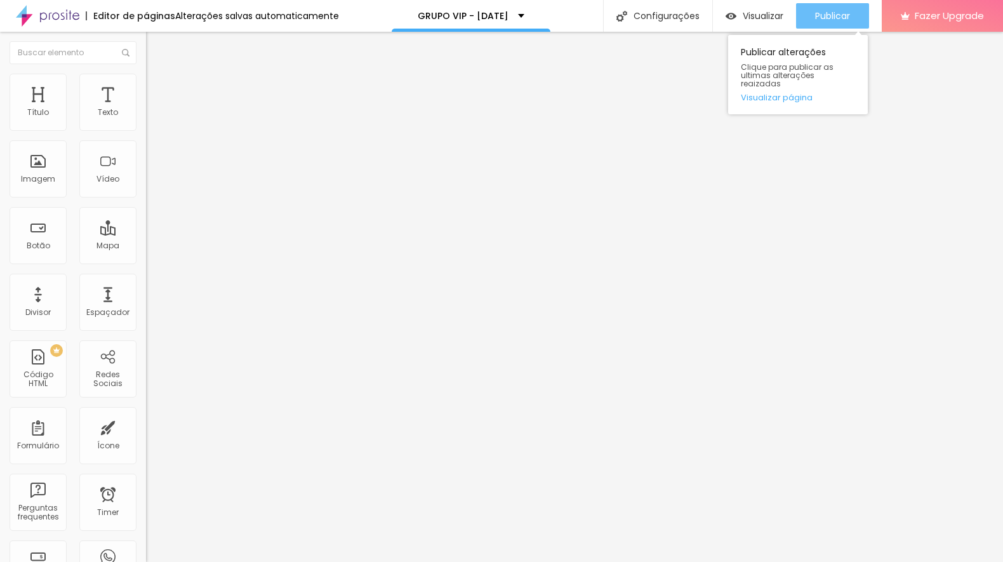
click at [810, 19] on button "Publicar" at bounding box center [832, 15] width 73 height 25
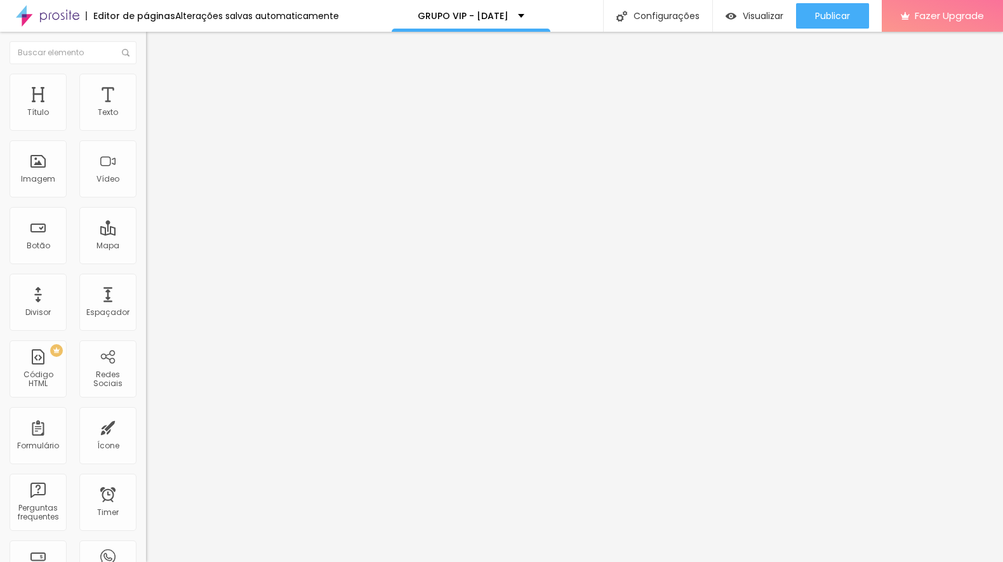
click at [157, 75] on span "Conteúdo" at bounding box center [176, 69] width 39 height 11
click at [146, 161] on img at bounding box center [150, 156] width 9 height 9
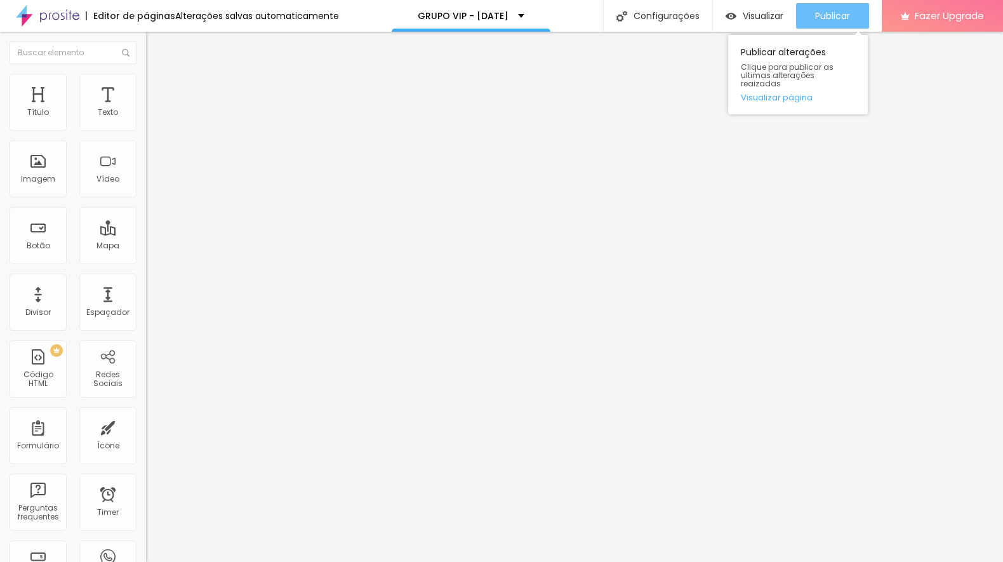
click at [808, 15] on button "Publicar" at bounding box center [832, 15] width 73 height 25
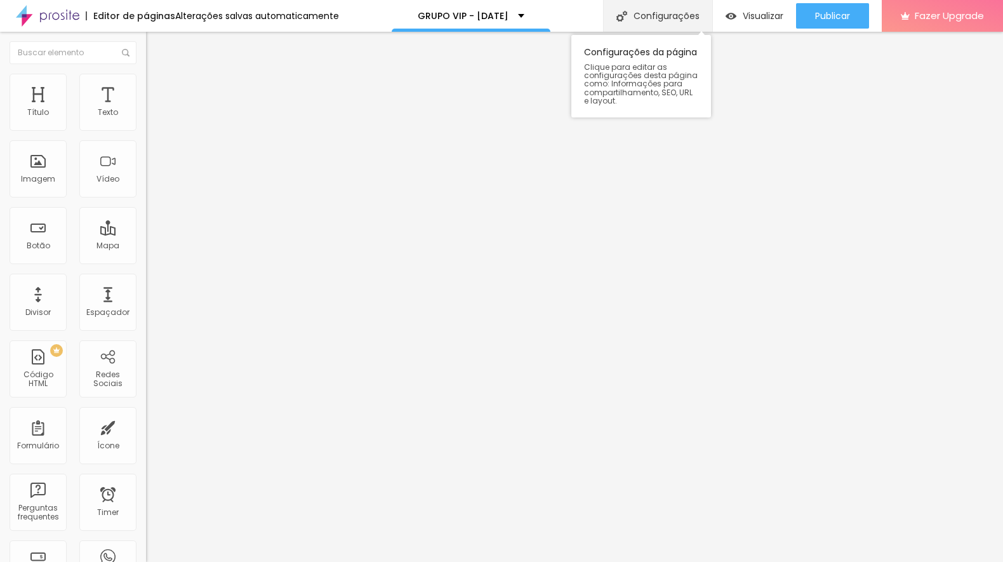
click at [644, 18] on div "Configurações" at bounding box center [657, 16] width 109 height 32
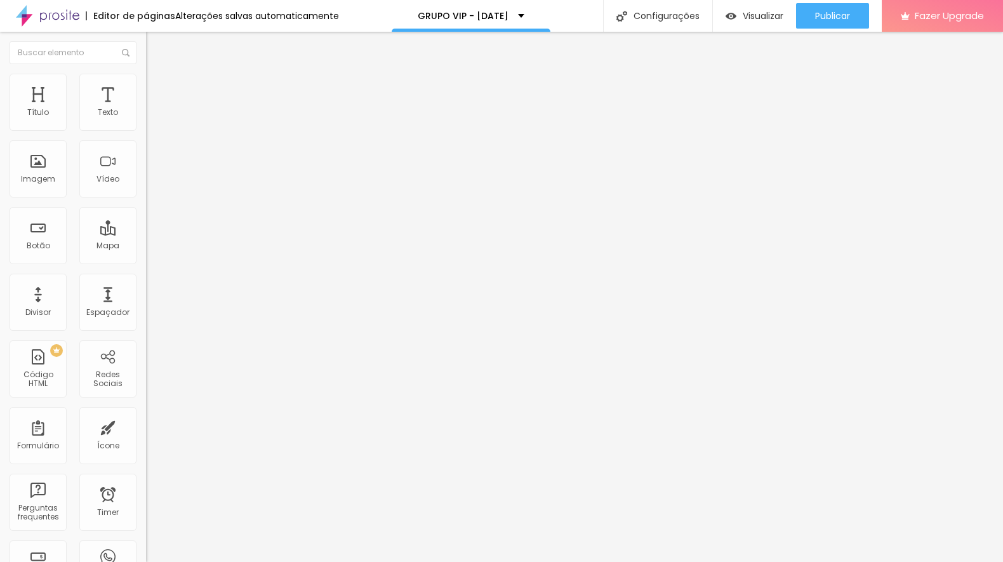
type textarea ",ensaio de gestante,ensaio infantil,ensaio de gestante mogi das cruzes,Ensaio d…"
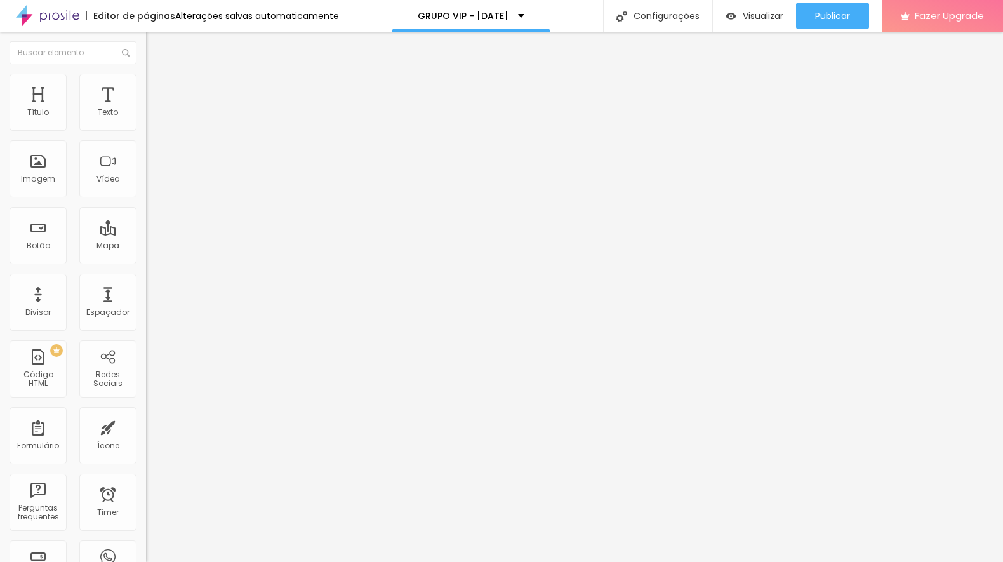
scroll to position [0, 0]
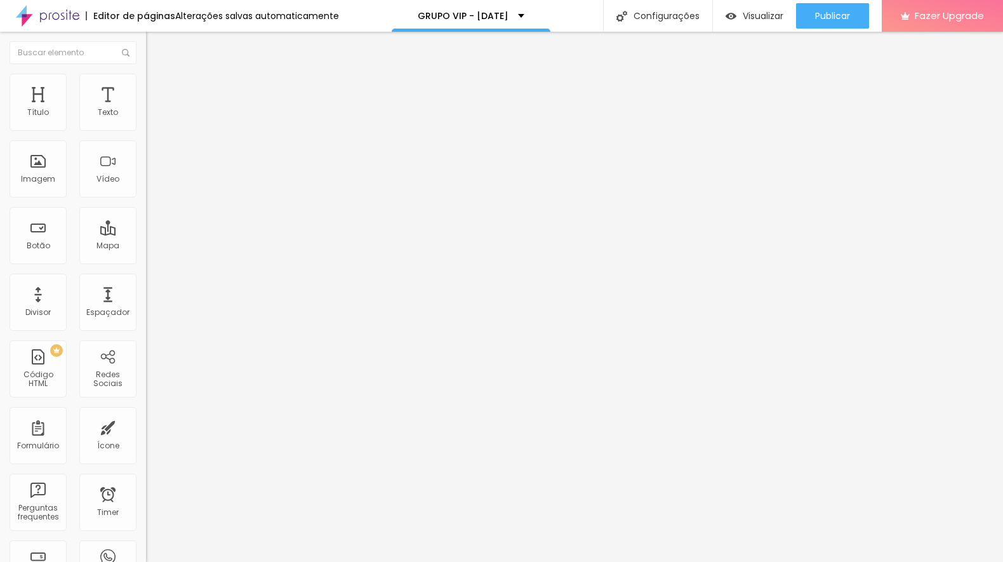
scroll to position [0, 0]
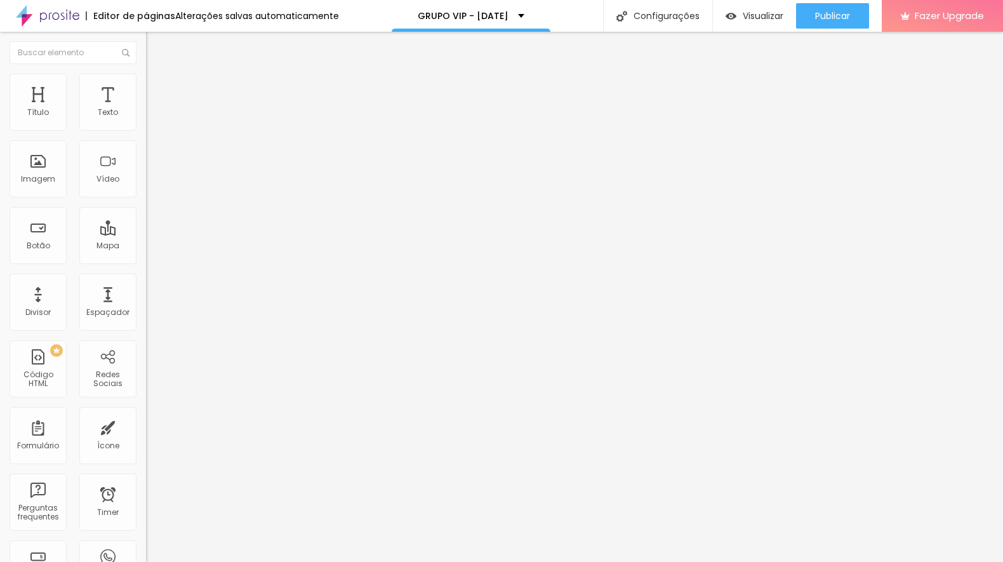
type input "/grupo-vip-[DATE]-2025-mogidascruzes"
click at [146, 76] on img at bounding box center [151, 79] width 11 height 11
click at [155, 44] on img "button" at bounding box center [160, 46] width 10 height 10
click at [146, 182] on div "Alinhamento" at bounding box center [219, 163] width 146 height 38
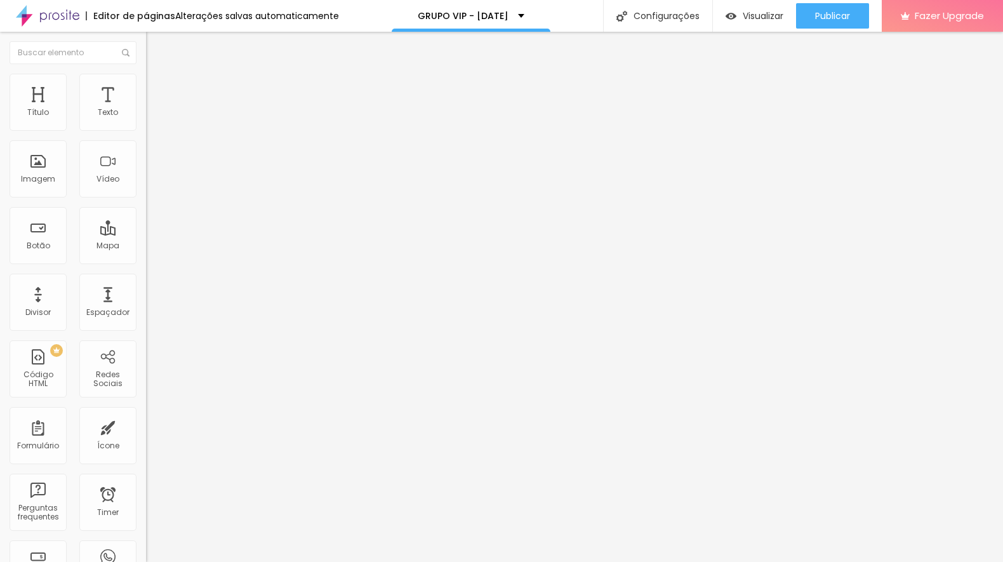
click at [146, 171] on img at bounding box center [150, 166] width 9 height 9
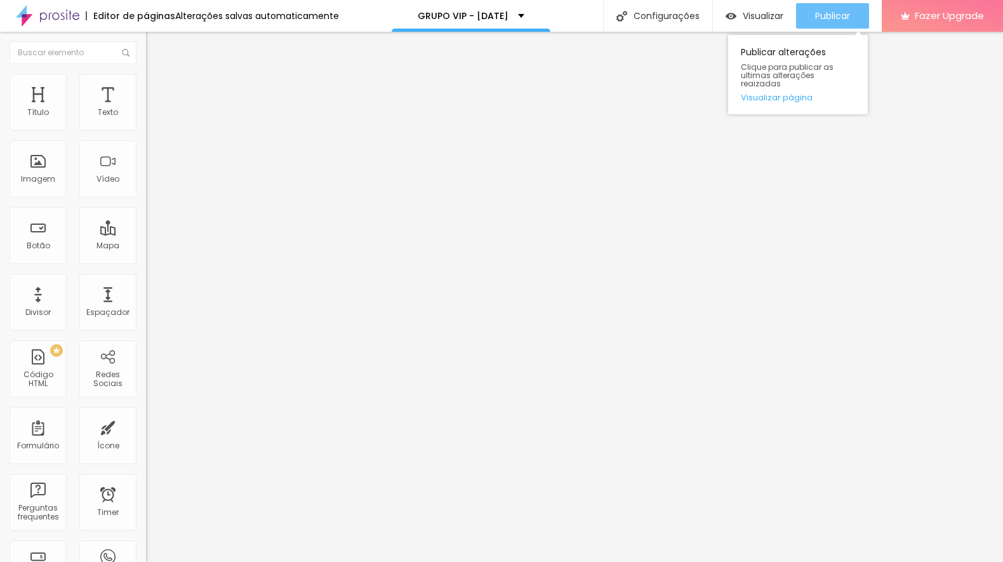
click at [842, 13] on span "Publicar" at bounding box center [832, 16] width 35 height 10
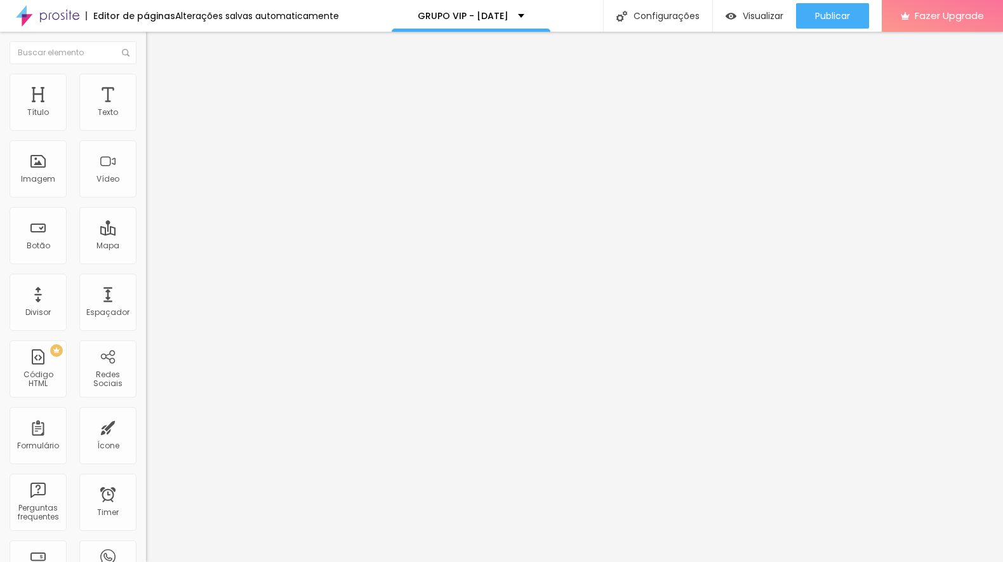
click at [146, 55] on button "Editar Imagem" at bounding box center [219, 46] width 146 height 29
click at [146, 84] on li "Avançado" at bounding box center [219, 80] width 146 height 13
click at [771, 20] on span "Visualizar" at bounding box center [762, 16] width 41 height 10
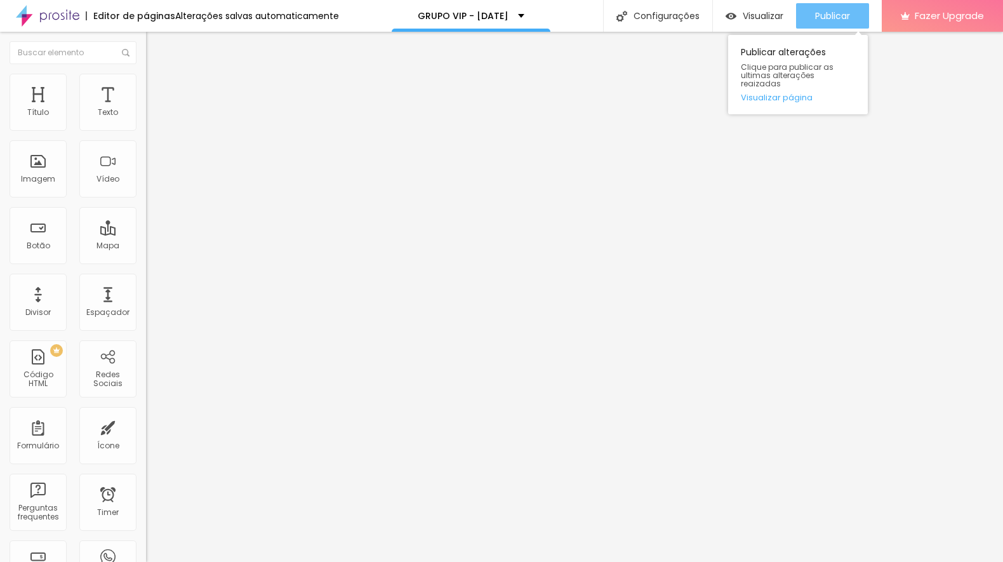
click at [808, 9] on button "Publicar" at bounding box center [832, 15] width 73 height 25
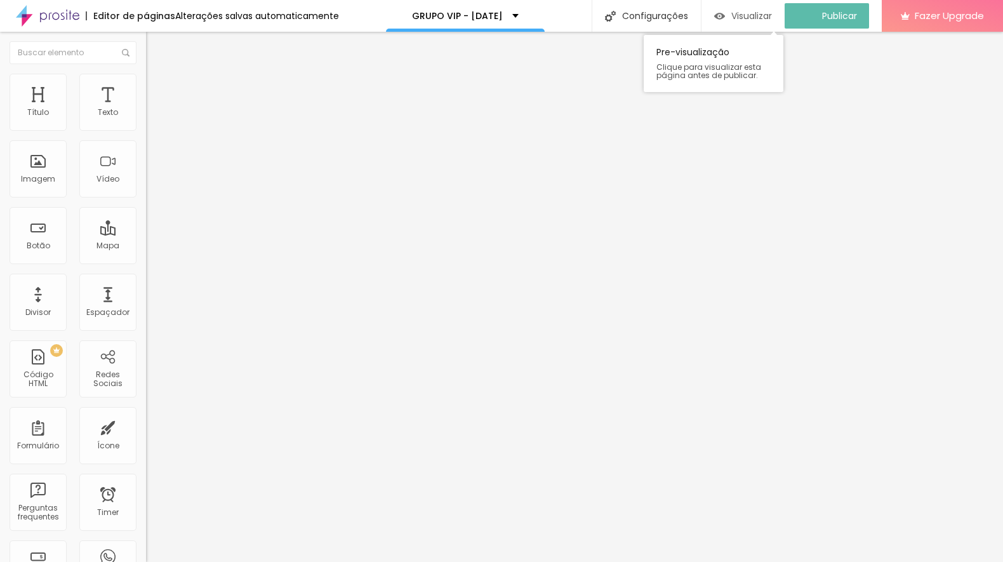
click at [757, 23] on div "Visualizar" at bounding box center [743, 15] width 58 height 25
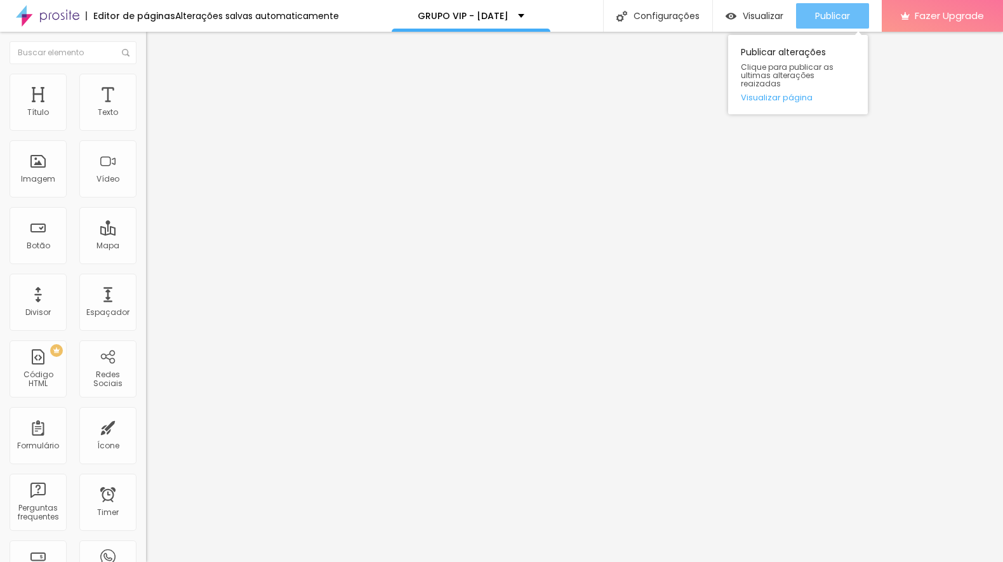
click at [827, 6] on div "Publicar" at bounding box center [832, 15] width 35 height 25
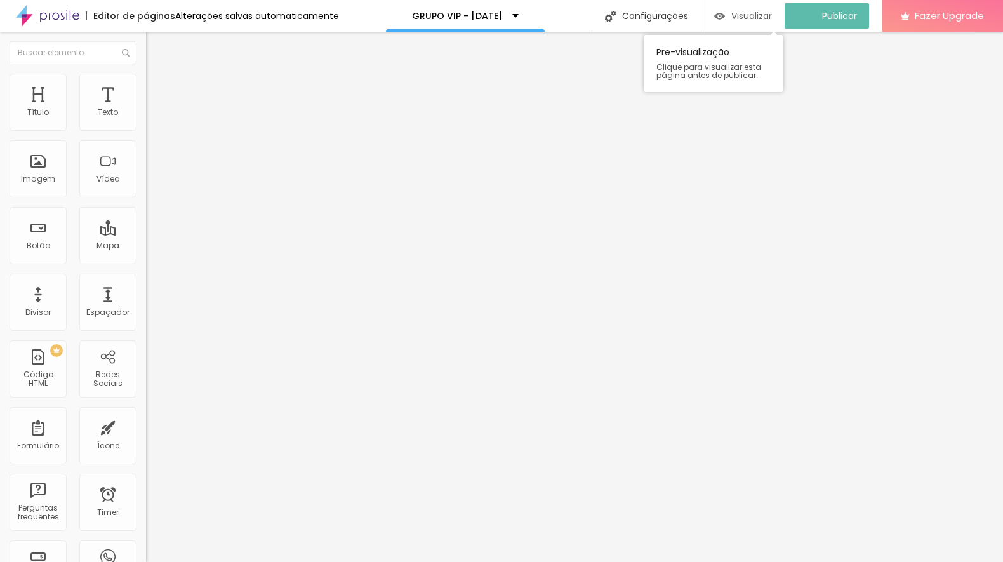
click at [747, 16] on span "Visualizar" at bounding box center [751, 16] width 41 height 10
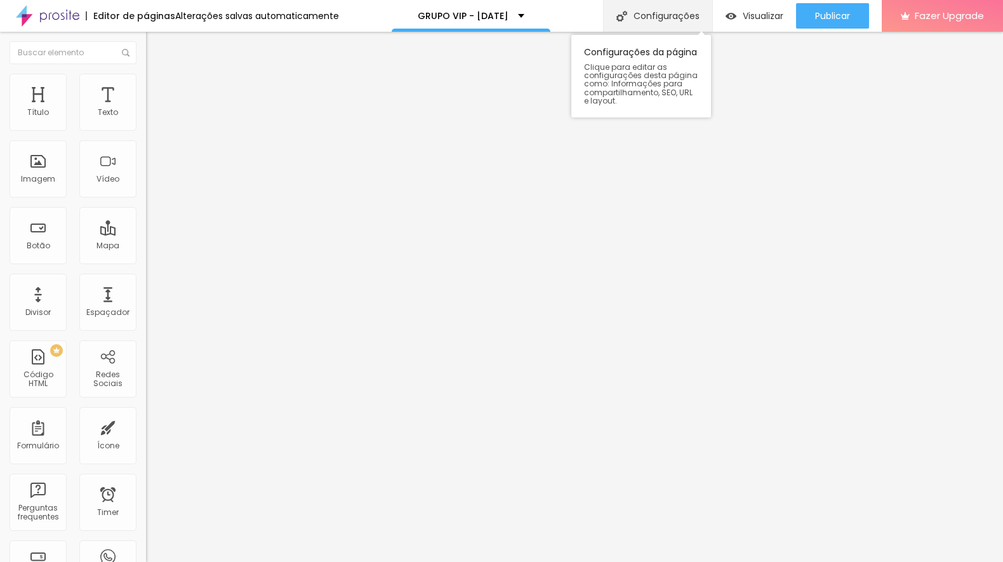
click at [637, 19] on div "Configurações" at bounding box center [657, 16] width 109 height 32
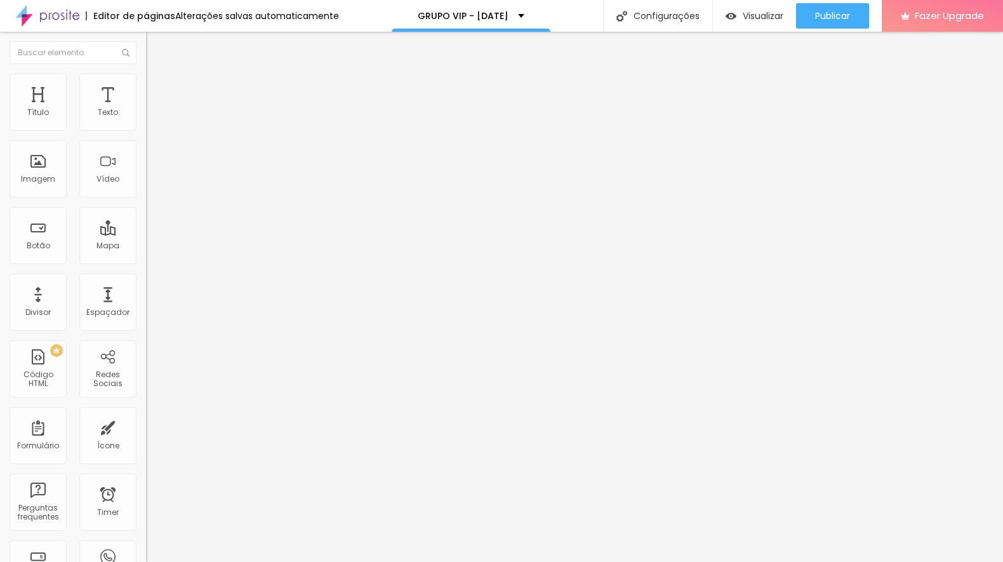
click at [719, 16] on button "Visualizar" at bounding box center [754, 15] width 83 height 25
